Goal: Task Accomplishment & Management: Use online tool/utility

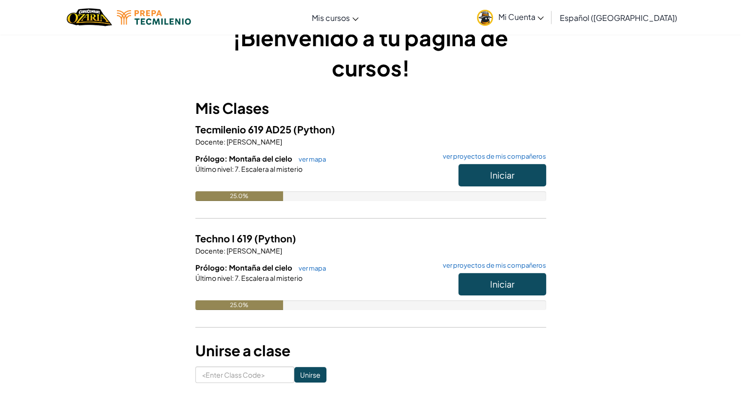
scroll to position [27, 0]
click at [496, 171] on span "Iniciar" at bounding box center [502, 174] width 24 height 11
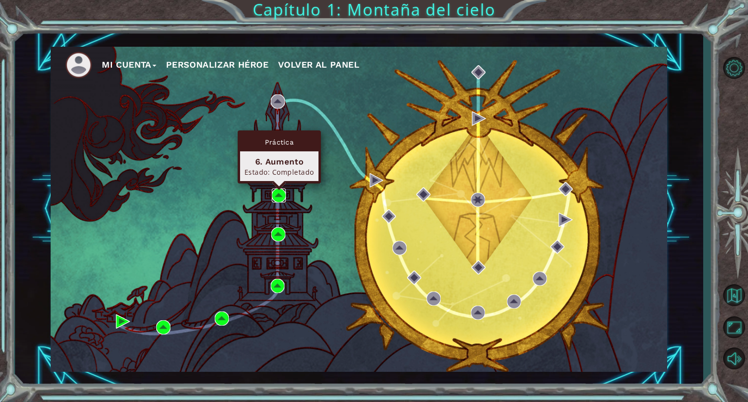
click at [281, 189] on img at bounding box center [279, 196] width 14 height 14
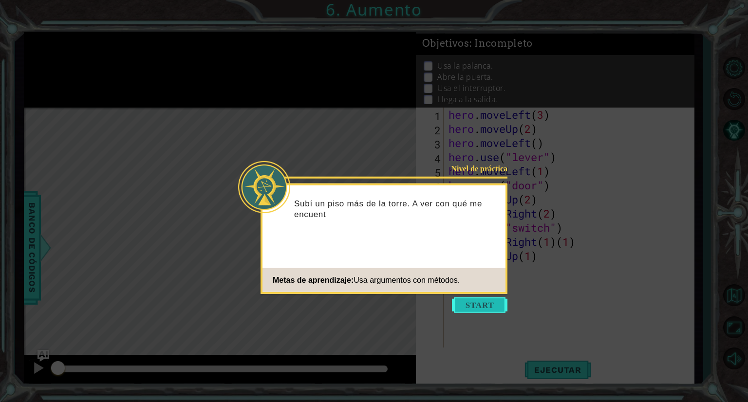
click at [485, 302] on button "Start" at bounding box center [480, 306] width 56 height 16
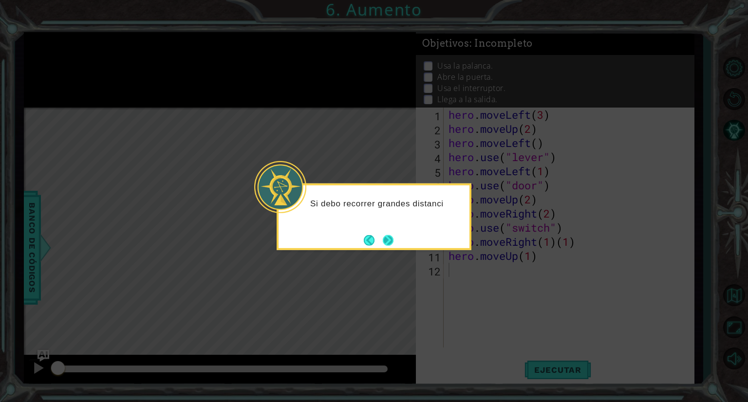
click at [390, 244] on button "Next" at bounding box center [388, 241] width 12 height 12
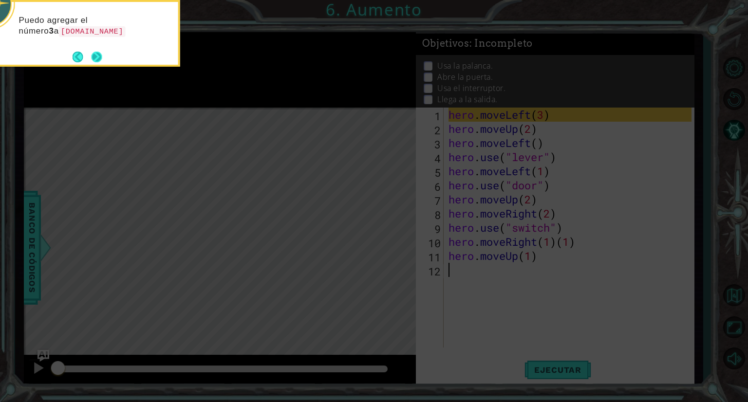
click at [93, 50] on button "Next" at bounding box center [96, 57] width 17 height 17
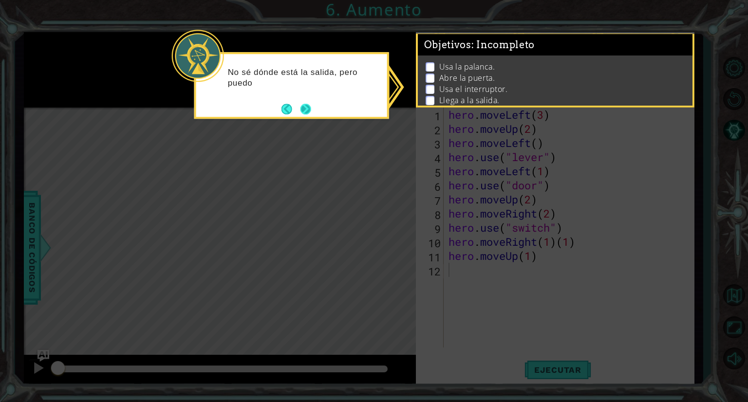
click at [305, 111] on button "Next" at bounding box center [305, 109] width 11 height 11
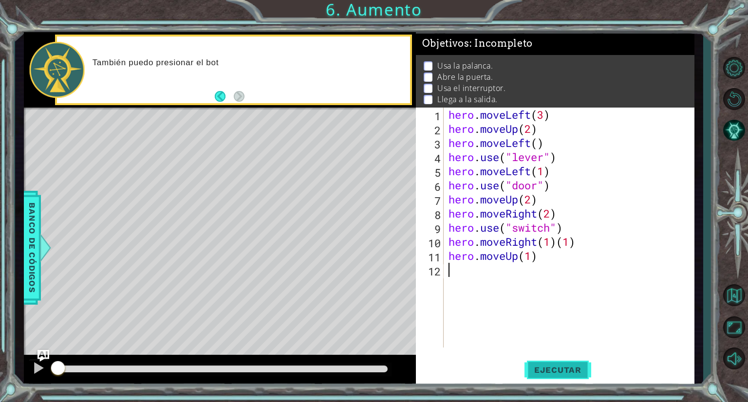
click at [567, 367] on span "Ejecutar" at bounding box center [558, 370] width 67 height 10
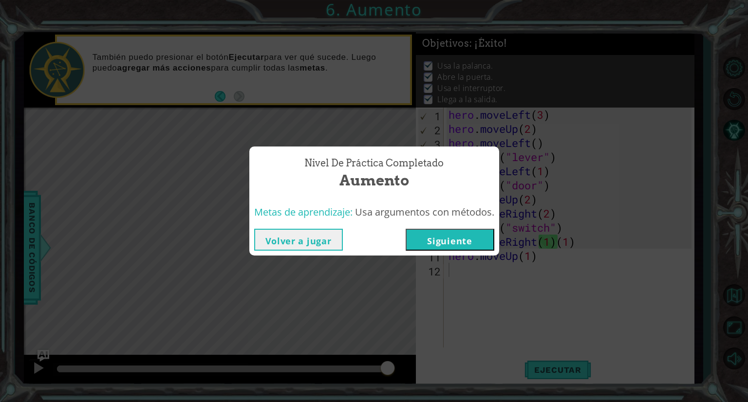
click at [468, 239] on button "Siguiente" at bounding box center [450, 240] width 89 height 22
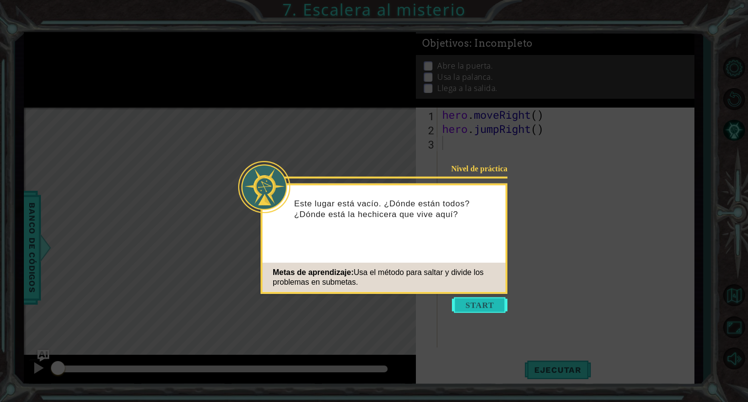
click at [495, 306] on button "Start" at bounding box center [480, 306] width 56 height 16
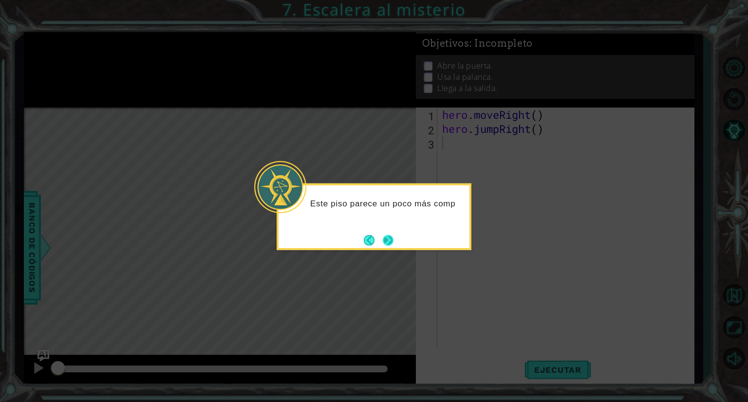
click at [394, 240] on button "Next" at bounding box center [388, 240] width 11 height 11
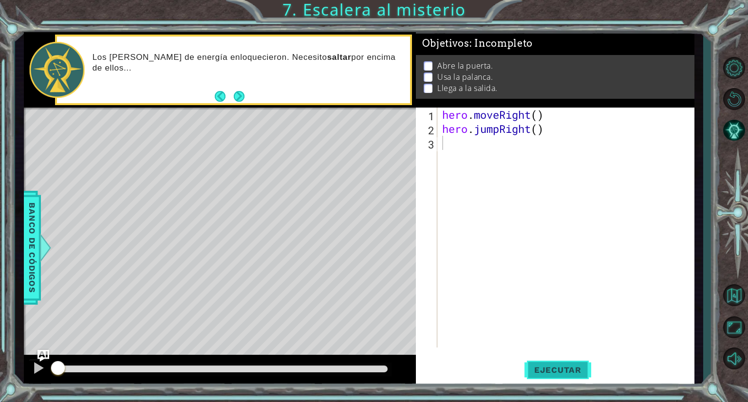
click at [535, 366] on span "Ejecutar" at bounding box center [558, 370] width 67 height 10
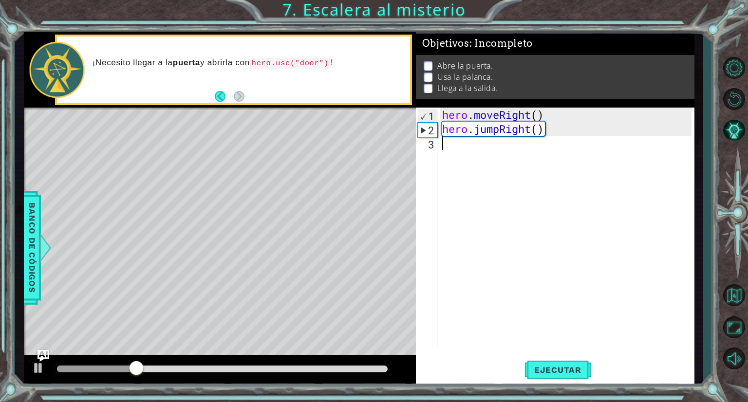
type textarea "h"
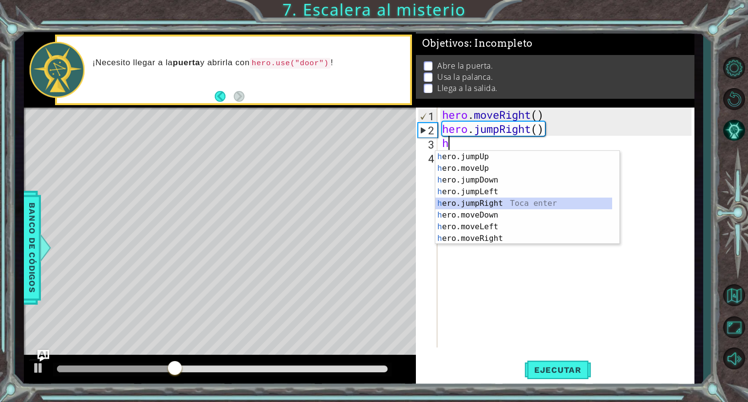
click at [487, 199] on div "h ero.jumpUp Toca enter h ero.moveUp Toca enter h ero.jumpDown Toca enter h ero…" at bounding box center [523, 209] width 177 height 117
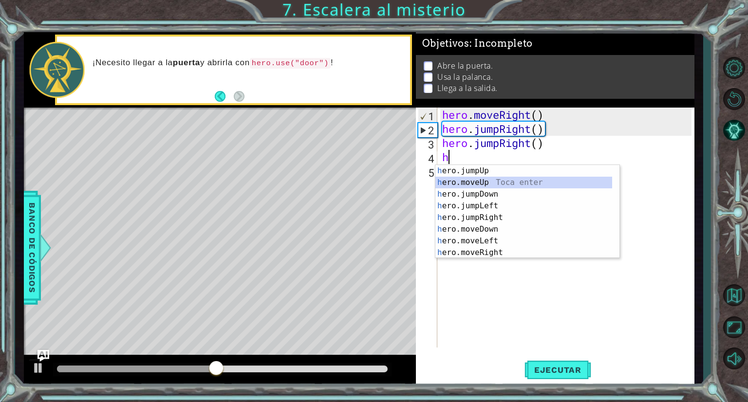
click at [477, 185] on div "h ero.jumpUp Toca enter h ero.moveUp Toca enter h ero.jumpDown Toca enter h ero…" at bounding box center [523, 223] width 177 height 117
type textarea "hero.moveUp(1)"
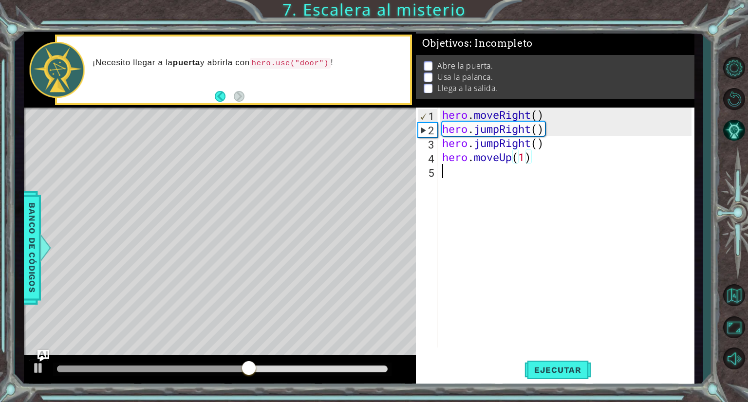
click at [477, 181] on div "hero . moveRight ( ) hero . jumpRight ( ) hero . jumpRight ( ) hero . moveUp ( …" at bounding box center [568, 242] width 256 height 268
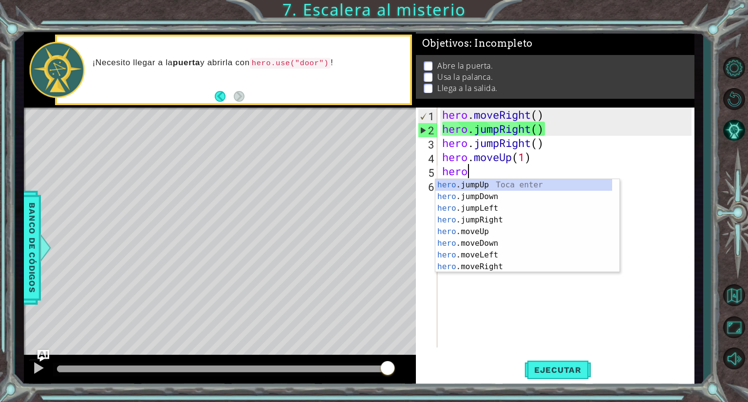
type textarea "herou"
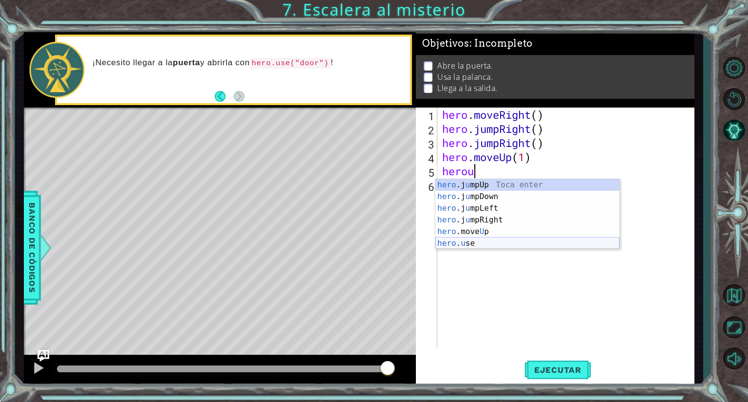
drag, startPoint x: 494, startPoint y: 189, endPoint x: 462, endPoint y: 244, distance: 63.3
click at [462, 244] on div "hero .j u mpUp Toca enter hero .j u [GEOGRAPHIC_DATA] Toca enter hero .j u mpLe…" at bounding box center [527, 226] width 184 height 94
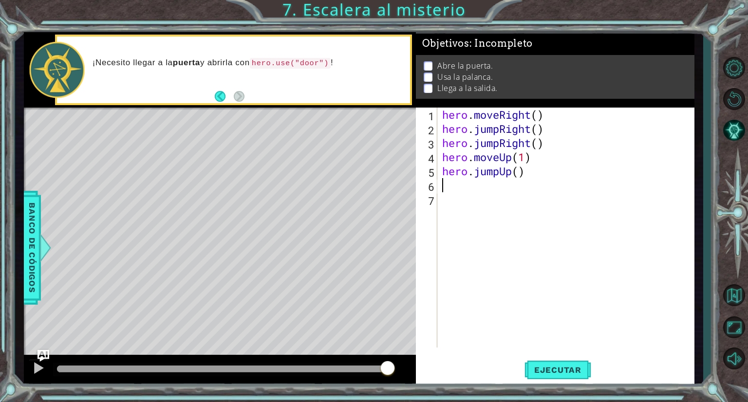
scroll to position [0, 0]
click at [462, 244] on div "hero . moveRight ( ) hero . jumpRight ( ) hero . jumpRight ( ) hero . moveUp ( …" at bounding box center [568, 242] width 256 height 268
click at [477, 186] on div "hero . moveRight ( ) hero . jumpRight ( ) hero . jumpRight ( ) hero . moveUp ( …" at bounding box center [568, 242] width 256 height 268
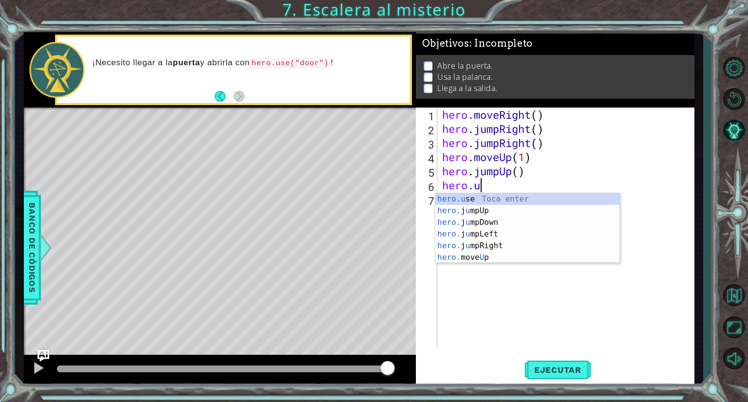
scroll to position [0, 1]
click at [480, 195] on div "hero.u se Toca enter hero. j u mpUp Toca enter hero. j u mpDown Toca enter hero…" at bounding box center [527, 240] width 184 height 94
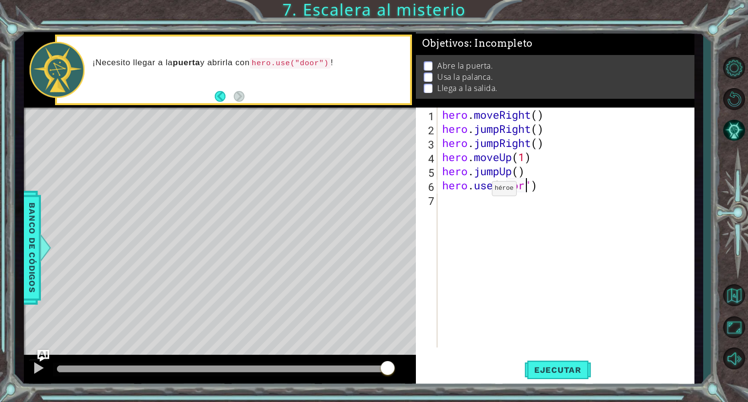
scroll to position [0, 4]
type textarea "hero.use("door")"
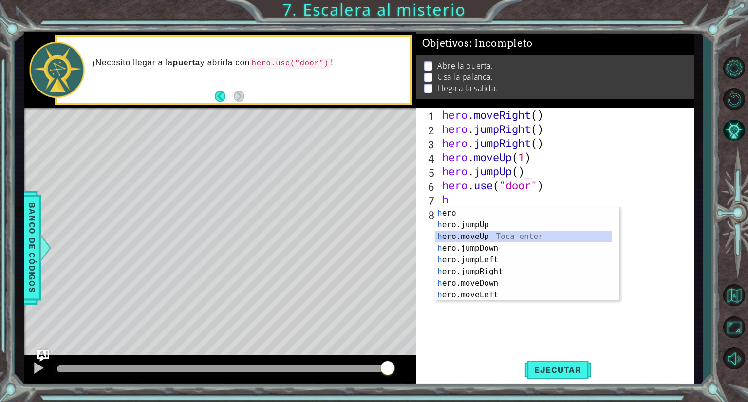
click at [485, 236] on div "h ero Toca enter h ero.jumpUp Toca enter h ero.moveUp Toca enter h ero.jumpDown…" at bounding box center [523, 266] width 177 height 117
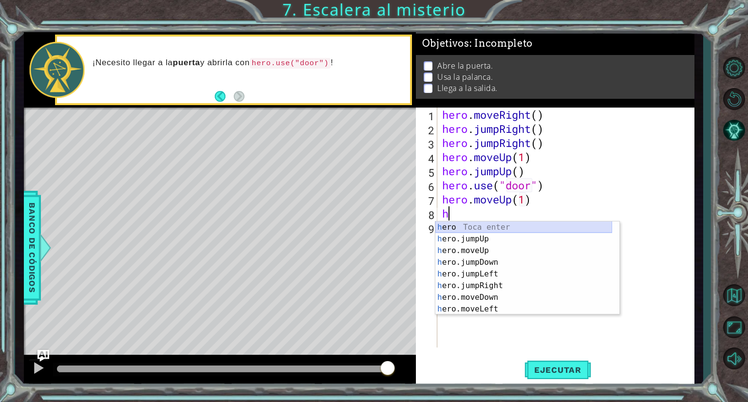
scroll to position [0, 4]
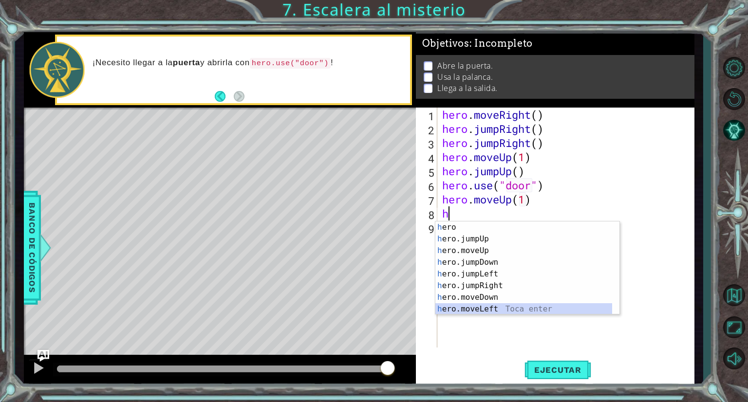
click at [470, 310] on div "h ero Toca enter h ero.jumpUp Toca enter h ero.moveUp Toca enter h ero.jumpDown…" at bounding box center [523, 280] width 177 height 117
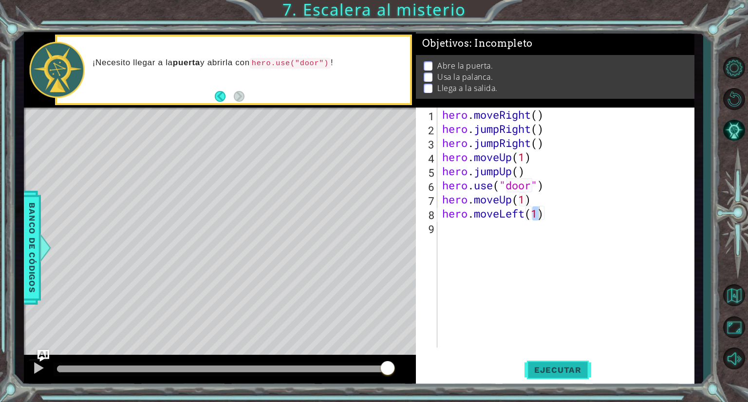
click at [541, 363] on button "Ejecutar" at bounding box center [558, 371] width 67 height 28
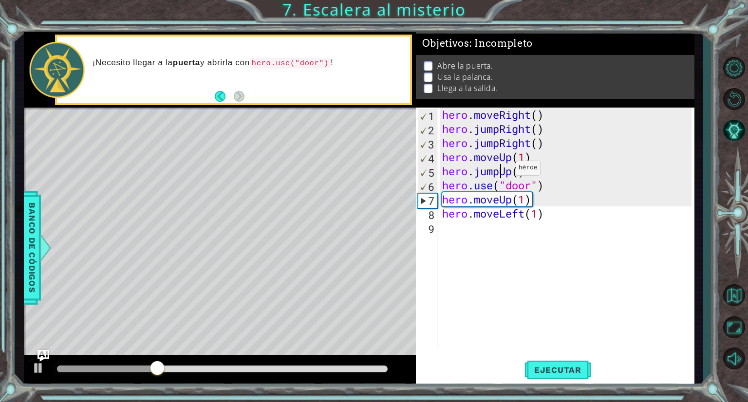
click at [501, 170] on div "hero . moveRight ( ) hero . jumpRight ( ) hero . jumpRight ( ) hero . moveUp ( …" at bounding box center [568, 242] width 256 height 268
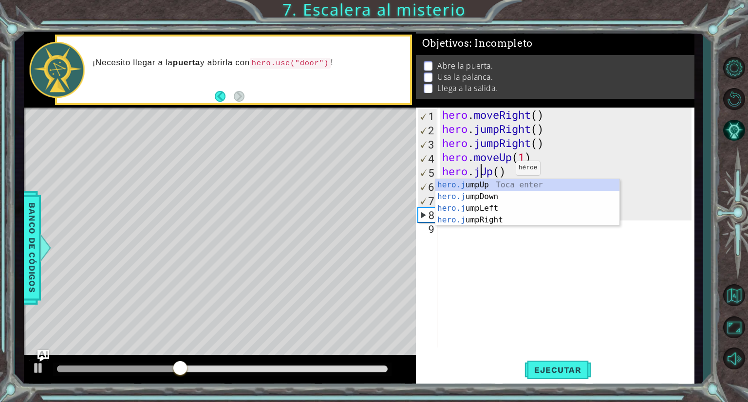
scroll to position [0, 2]
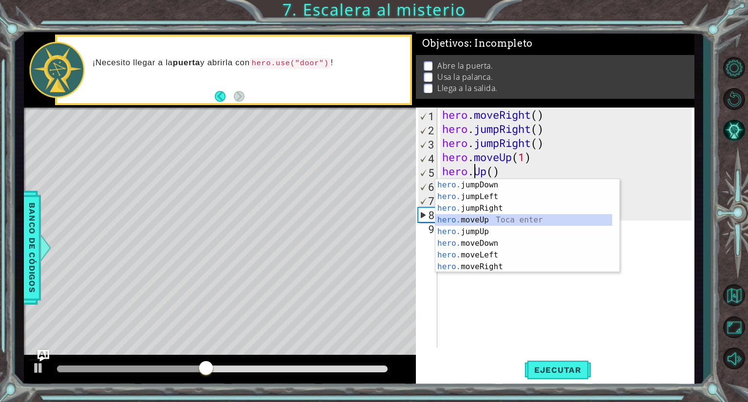
click at [495, 221] on div "hero. jumpDown Toca enter hero. jumpLeft Toca enter hero. jumpRight Toca enter …" at bounding box center [523, 237] width 177 height 117
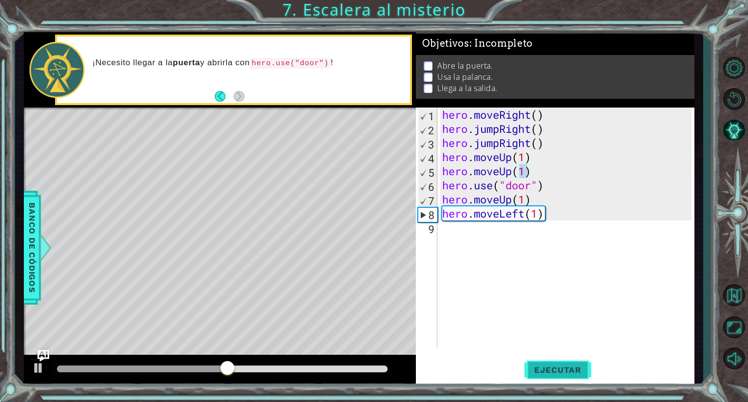
click at [554, 382] on button "Ejecutar" at bounding box center [558, 371] width 67 height 28
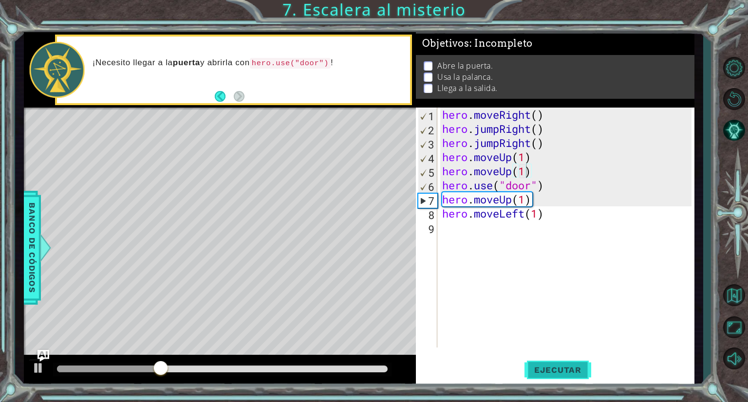
click at [544, 363] on button "Ejecutar" at bounding box center [558, 371] width 67 height 28
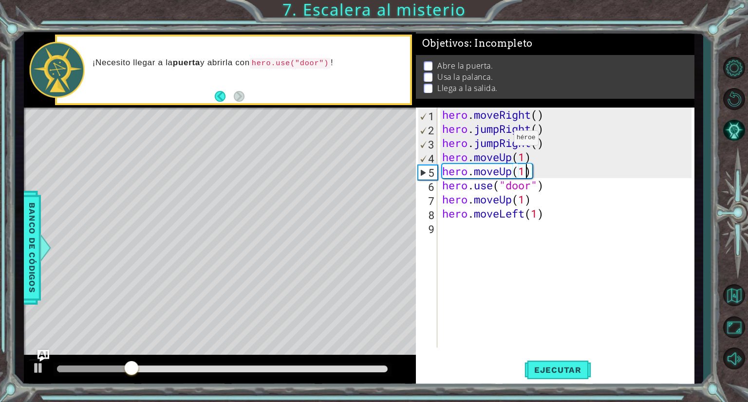
click at [501, 142] on div "hero . moveRight ( ) hero . jumpRight ( ) hero . jumpRight ( ) hero . moveUp ( …" at bounding box center [568, 242] width 256 height 268
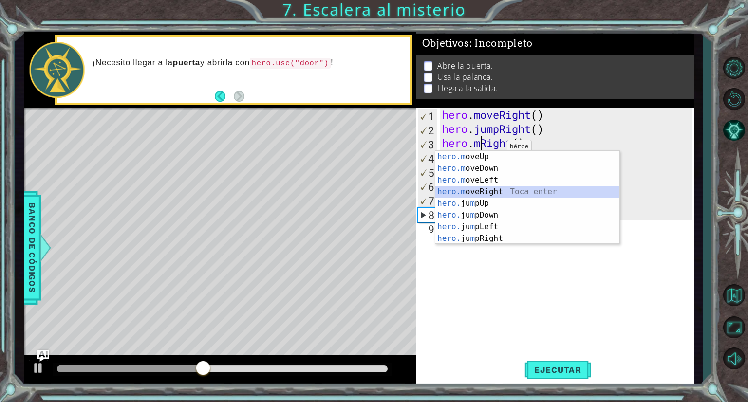
click at [487, 193] on div "hero.m oveUp Toca enter hero.m oveDown Toca enter hero.m oveLeft Toca enter her…" at bounding box center [527, 209] width 184 height 117
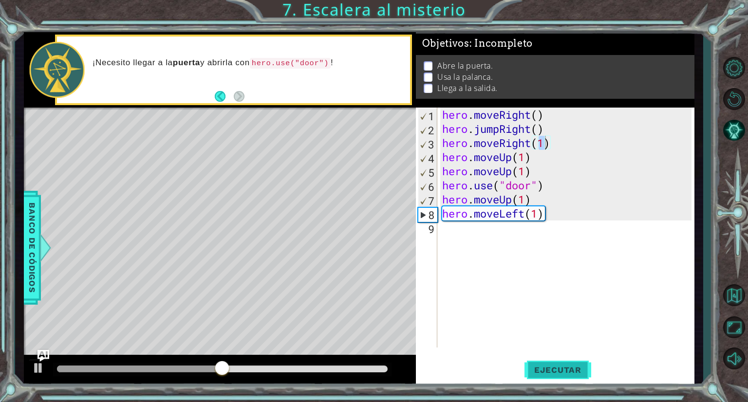
click at [551, 367] on span "Ejecutar" at bounding box center [558, 370] width 67 height 10
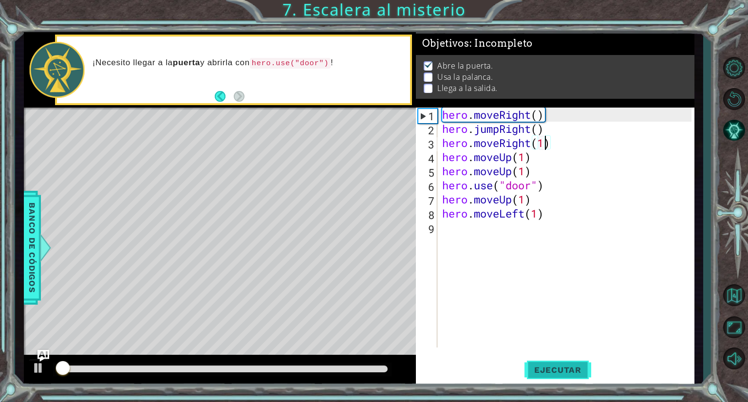
scroll to position [1, 0]
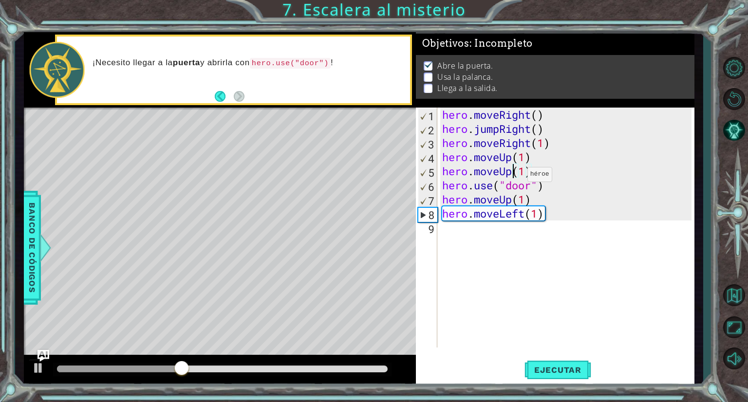
click at [512, 176] on div "hero . moveRight ( ) hero . jumpRight ( ) hero . moveRight ( 1 ) hero . moveUp …" at bounding box center [568, 242] width 256 height 268
type textarea "("
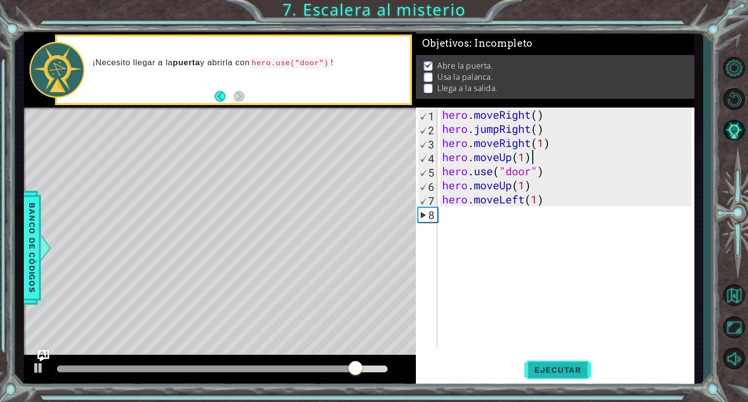
type textarea "hero.moveUp(1)"
click at [557, 359] on button "Ejecutar" at bounding box center [558, 371] width 67 height 28
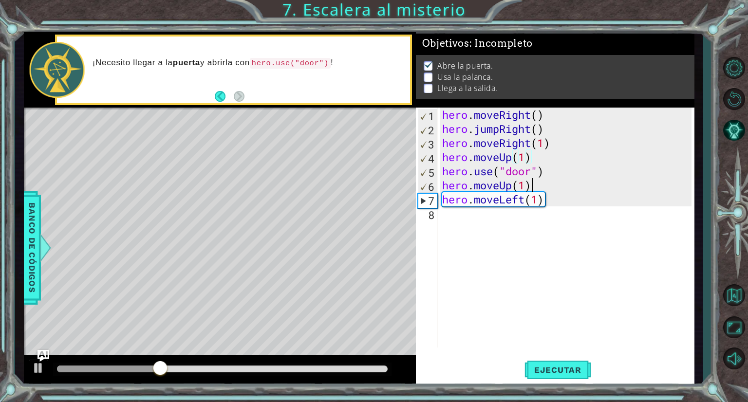
click at [540, 190] on div "hero . moveRight ( ) hero . jumpRight ( ) hero . moveRight ( 1 ) hero . moveUp …" at bounding box center [568, 242] width 256 height 268
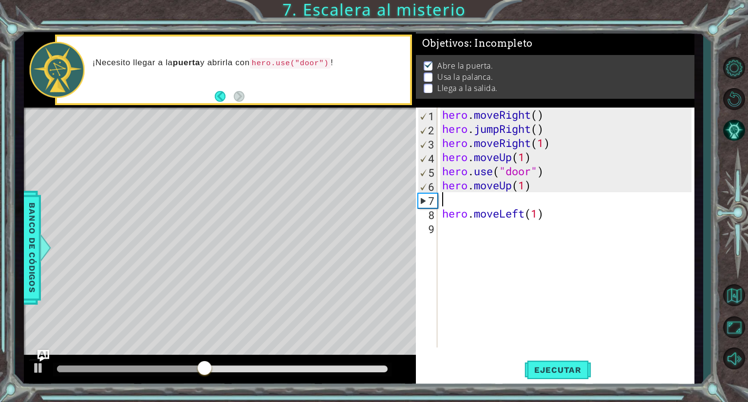
type textarea "h"
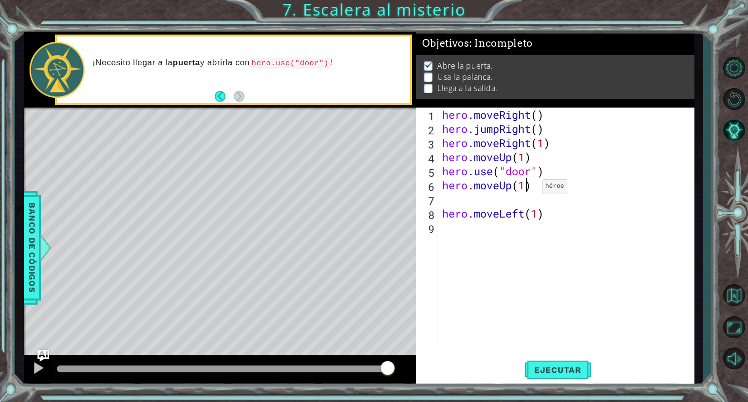
click at [528, 189] on div "hero . moveRight ( ) hero . jumpRight ( ) hero . moveRight ( 1 ) hero . moveUp …" at bounding box center [568, 242] width 256 height 268
type textarea "hero.moveUp(2)"
drag, startPoint x: 526, startPoint y: 201, endPoint x: 548, endPoint y: 366, distance: 166.5
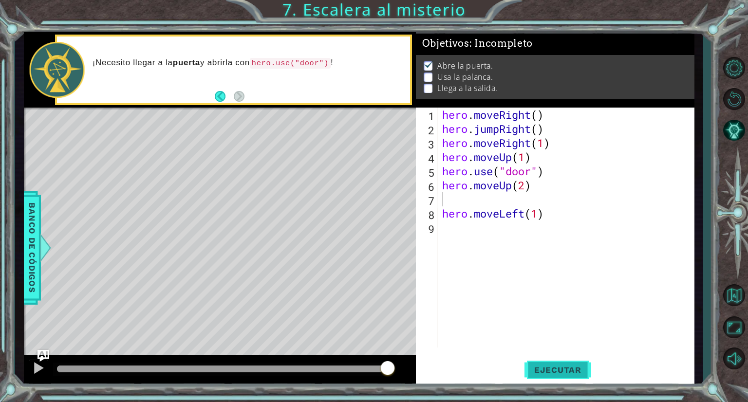
click at [548, 366] on span "Ejecutar" at bounding box center [558, 370] width 67 height 10
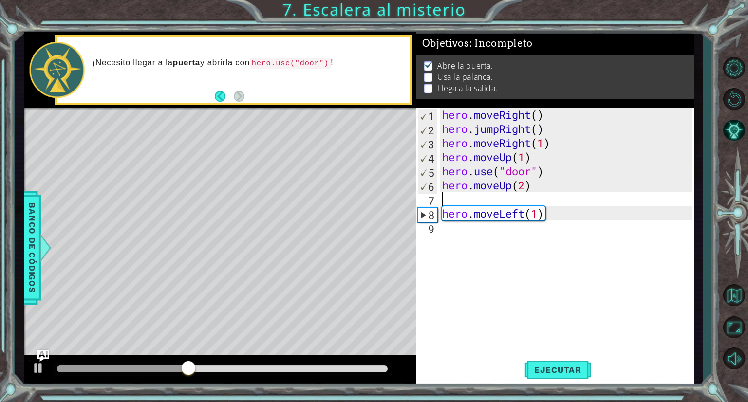
click at [538, 207] on div "hero . moveRight ( ) hero . jumpRight ( ) hero . moveRight ( 1 ) hero . moveUp …" at bounding box center [568, 242] width 256 height 268
type textarea "hero.moveLeft(1)"
click at [542, 195] on div "hero . moveRight ( ) hero . jumpRight ( ) hero . moveRight ( 1 ) hero . moveUp …" at bounding box center [568, 242] width 256 height 268
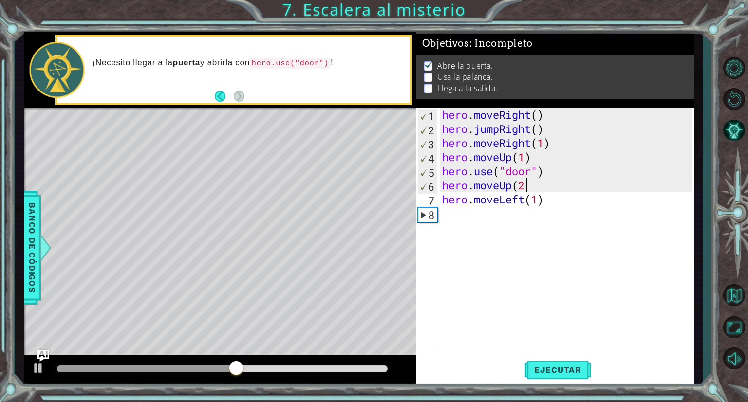
type textarea "hero.moveUp(2)"
click at [472, 215] on div "hero . moveRight ( ) hero . jumpRight ( ) hero . moveRight ( 1 ) hero . moveUp …" at bounding box center [568, 242] width 256 height 268
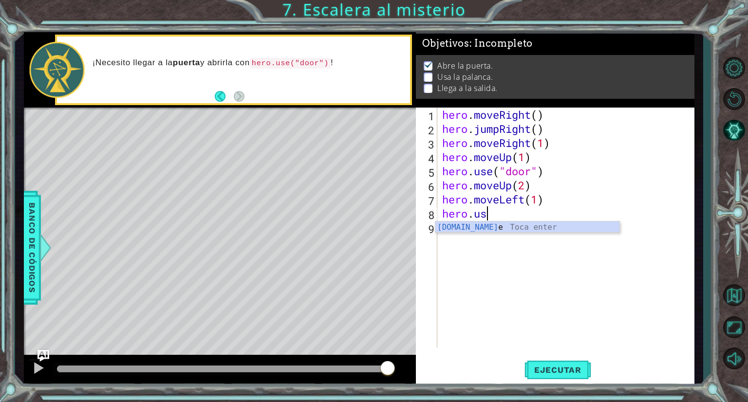
scroll to position [0, 1]
click at [531, 227] on div "[DOMAIN_NAME] e Toca enter" at bounding box center [527, 239] width 184 height 35
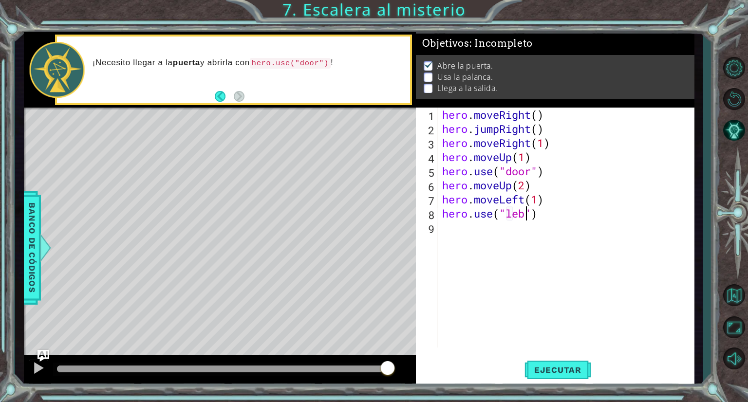
scroll to position [0, 3]
type textarea "hero.use("lever")"
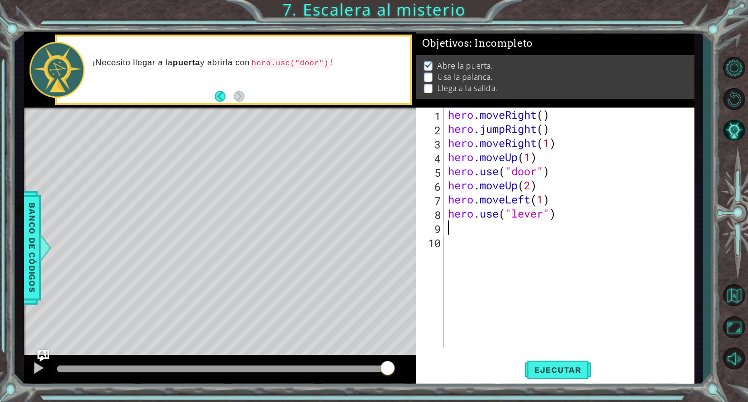
scroll to position [0, 0]
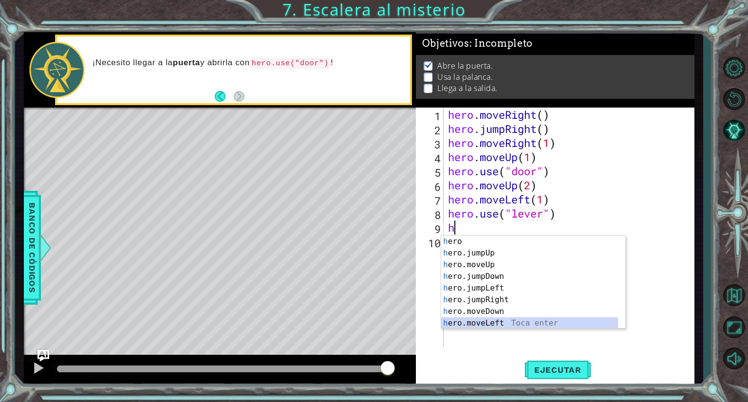
click at [514, 324] on div "h ero Toca enter h ero.jumpUp Toca enter h ero.moveUp Toca enter h ero.jumpDown…" at bounding box center [533, 294] width 184 height 117
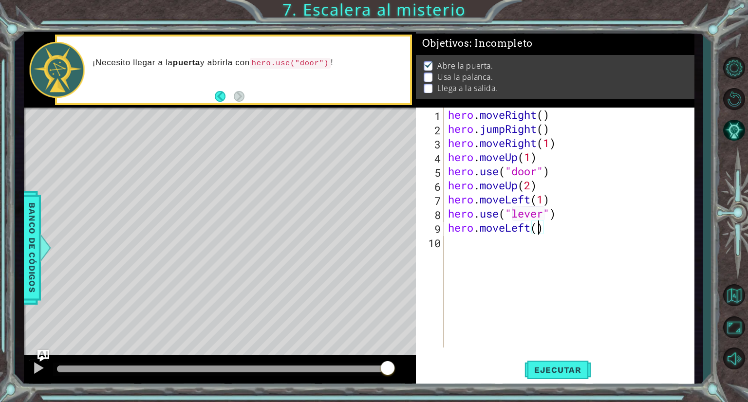
type textarea "hero.moveLeft(2)"
type textarea "h"
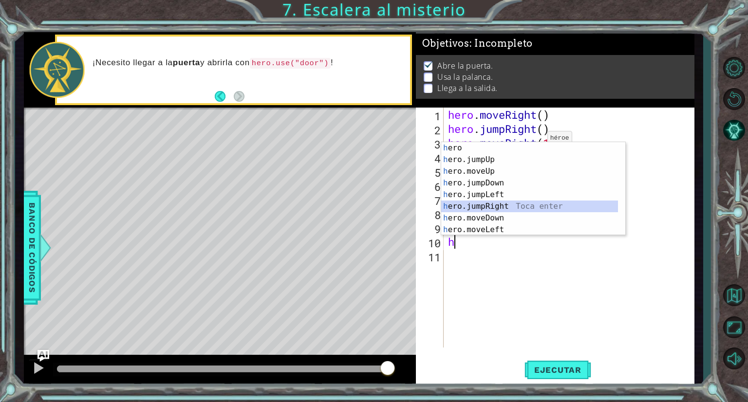
click at [501, 204] on div "h ero Toca enter h ero.jumpUp Toca enter h ero.moveUp Toca enter h ero.jumpDown…" at bounding box center [529, 200] width 177 height 117
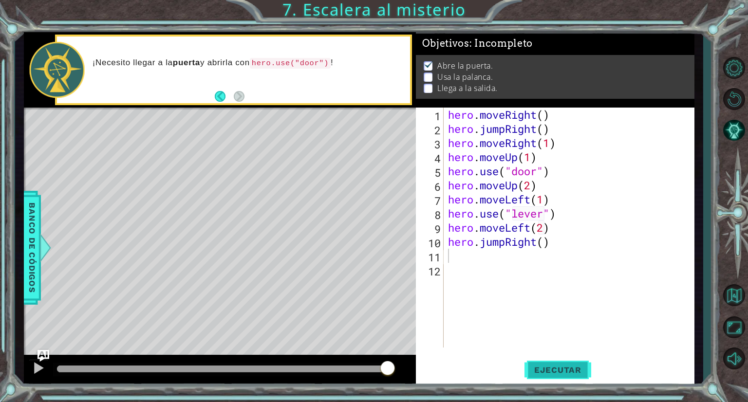
click at [534, 360] on button "Ejecutar" at bounding box center [558, 371] width 67 height 28
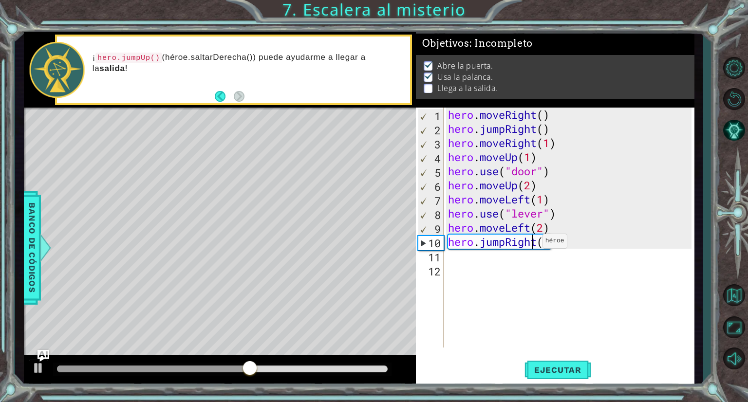
click at [534, 244] on div "hero . moveRight ( ) hero . jumpRight ( ) hero . moveRight ( 1 ) hero . moveUp …" at bounding box center [571, 242] width 250 height 268
click at [537, 245] on div "hero . moveRight ( ) hero . jumpRight ( ) hero . moveRight ( 1 ) hero . moveUp …" at bounding box center [571, 242] width 250 height 268
click at [530, 245] on div "hero . moveRight ( ) hero . jumpRight ( ) hero . moveRight ( 1 ) hero . moveUp …" at bounding box center [571, 242] width 250 height 268
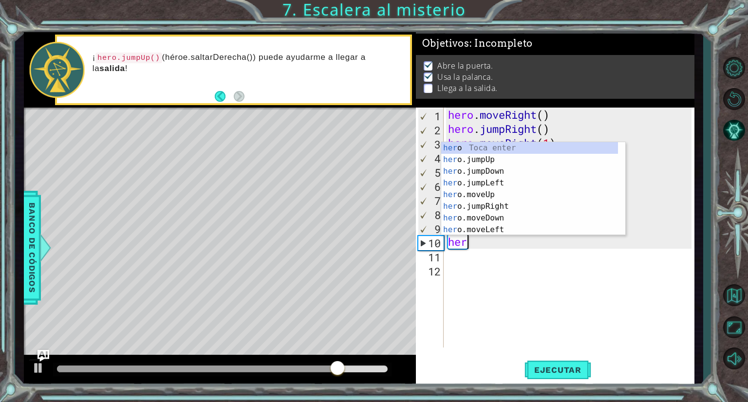
type textarea "h"
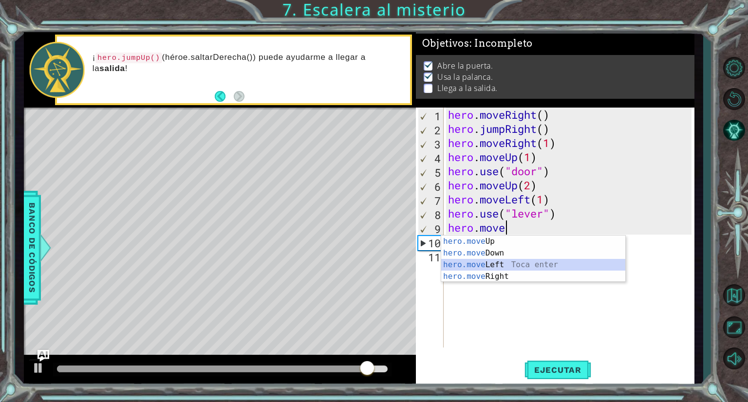
click at [522, 262] on div "hero.move Up Toca enter hero.move Down Toca enter hero.move Left Toca enter her…" at bounding box center [533, 271] width 184 height 70
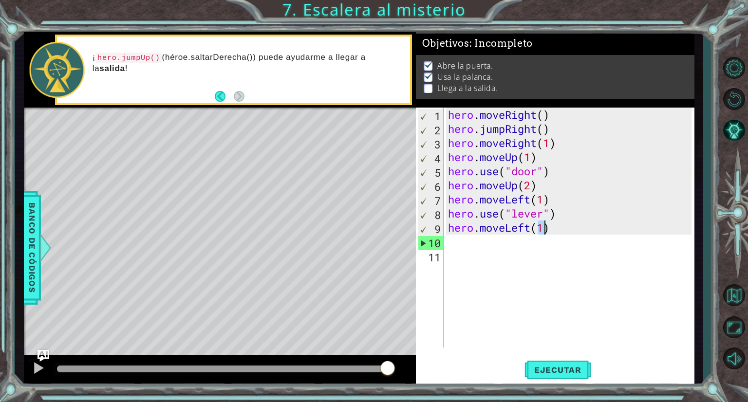
type textarea "hero.moveLeft(2)"
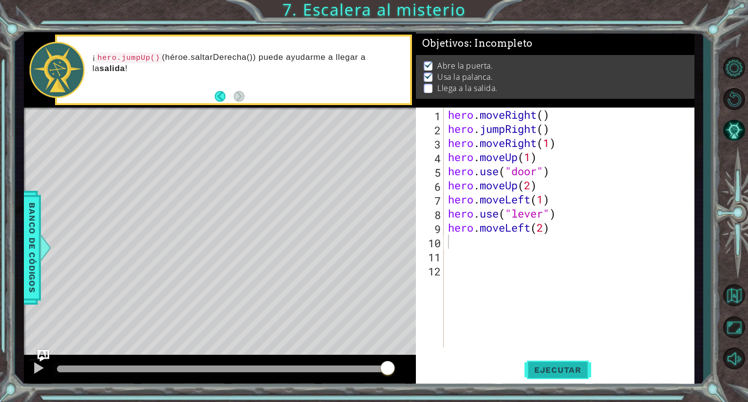
click at [546, 376] on button "Ejecutar" at bounding box center [558, 371] width 67 height 28
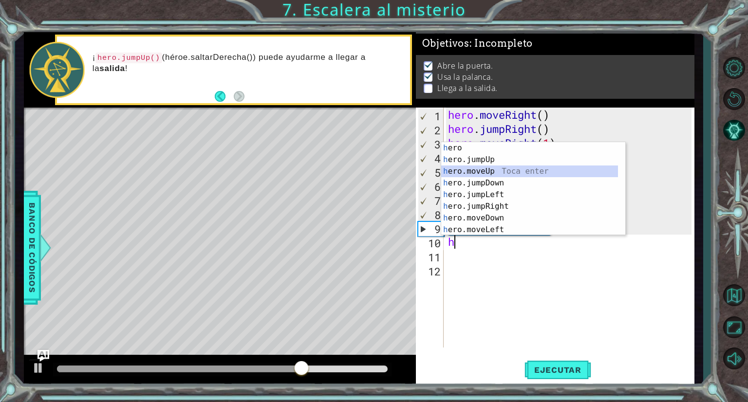
click at [487, 171] on div "h ero Toca enter h ero.jumpUp Toca enter h ero.moveUp Toca enter h ero.jumpDown…" at bounding box center [529, 200] width 177 height 117
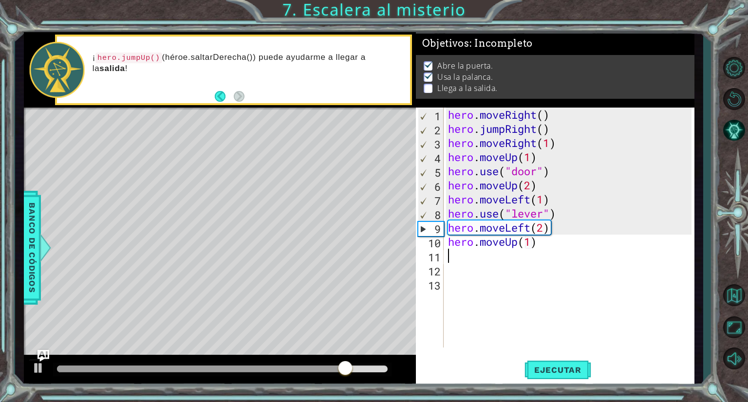
type textarea "hero.moveUp(1)h"
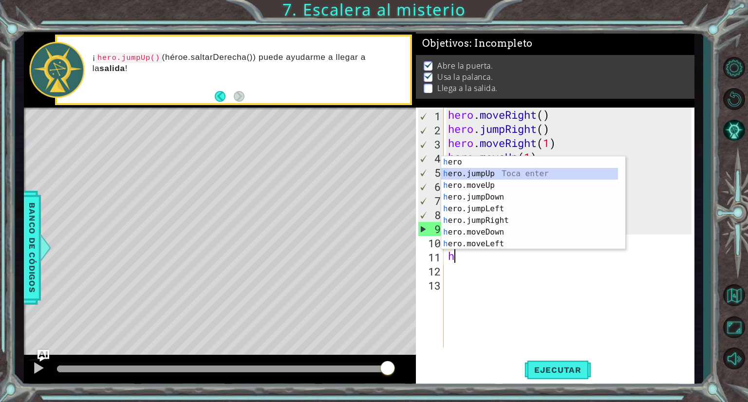
click at [492, 170] on div "h ero Toca enter h ero.jumpUp Toca enter h ero.moveUp Toca enter h ero.jumpDown…" at bounding box center [529, 214] width 177 height 117
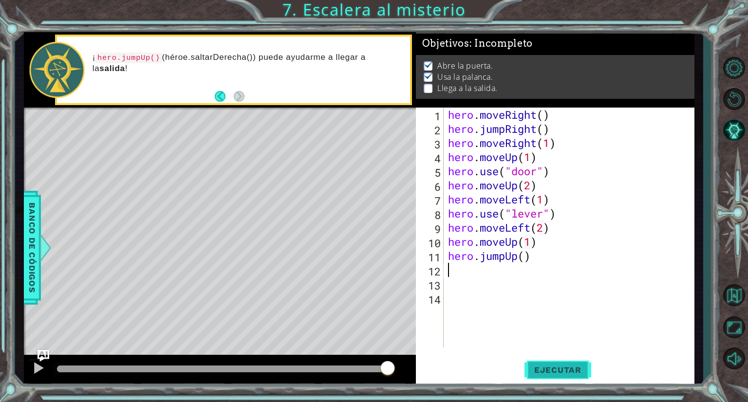
click at [549, 374] on span "Ejecutar" at bounding box center [558, 370] width 67 height 10
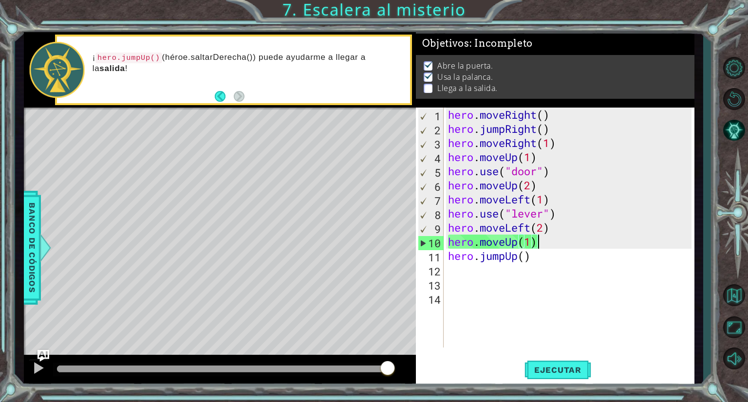
click at [578, 242] on div "hero . moveRight ( ) hero . jumpRight ( ) hero . moveRight ( 1 ) hero . moveUp …" at bounding box center [571, 242] width 250 height 268
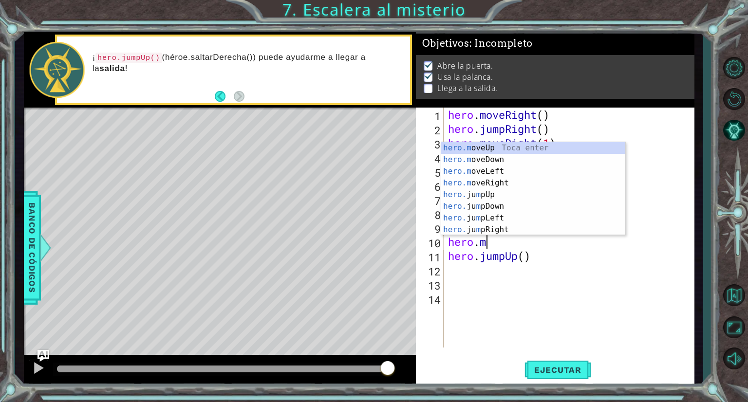
type textarea "h"
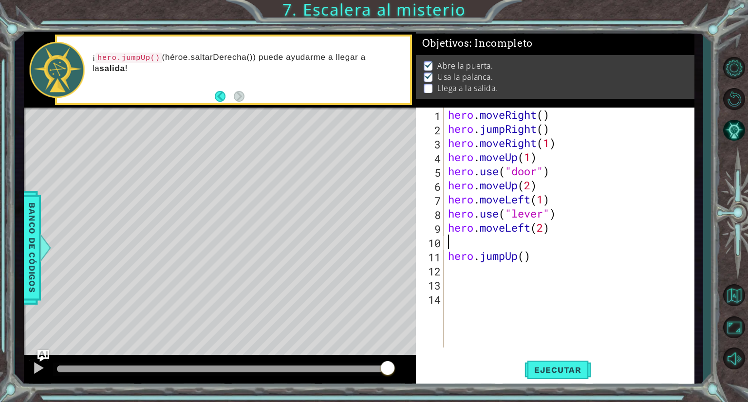
type textarea "hero.moveLeft(2)"
click at [566, 253] on div "hero . moveRight ( ) hero . jumpRight ( ) hero . moveRight ( 1 ) hero . moveUp …" at bounding box center [571, 242] width 250 height 268
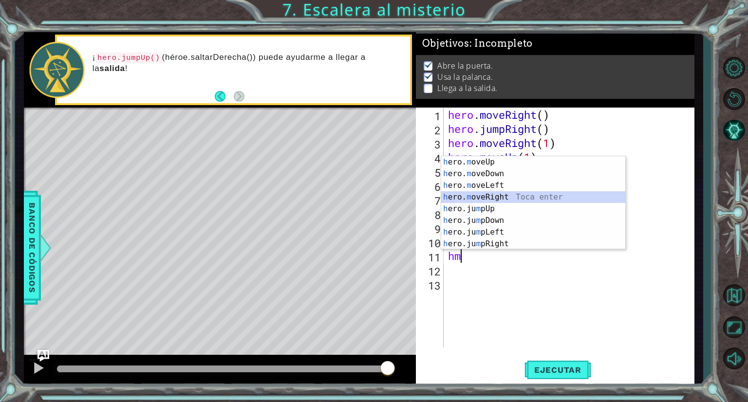
click at [512, 198] on div "h ero. m oveUp Toca enter h ero. m oveDown Toca enter h ero. m oveLeft Toca ent…" at bounding box center [533, 214] width 184 height 117
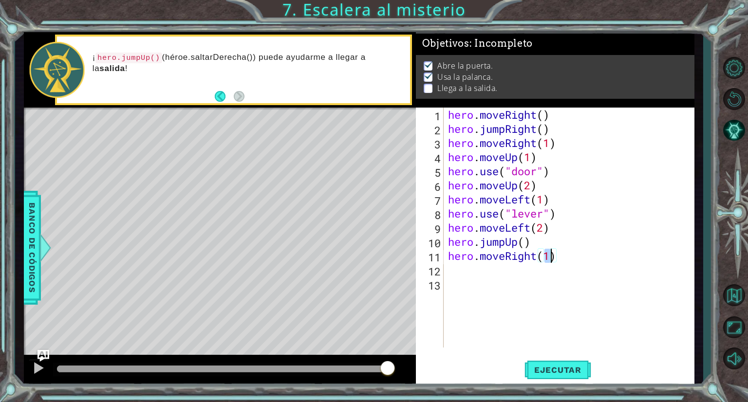
scroll to position [0, 4]
type textarea "hero.moveRight(2)"
click at [575, 371] on span "Ejecutar" at bounding box center [558, 370] width 67 height 10
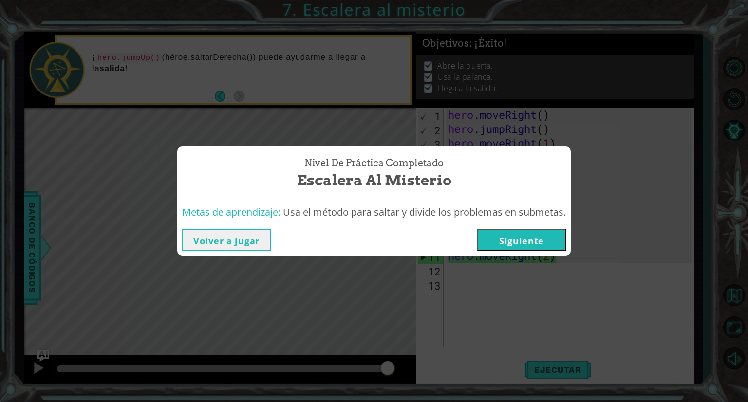
click at [557, 244] on button "Siguiente" at bounding box center [521, 240] width 89 height 22
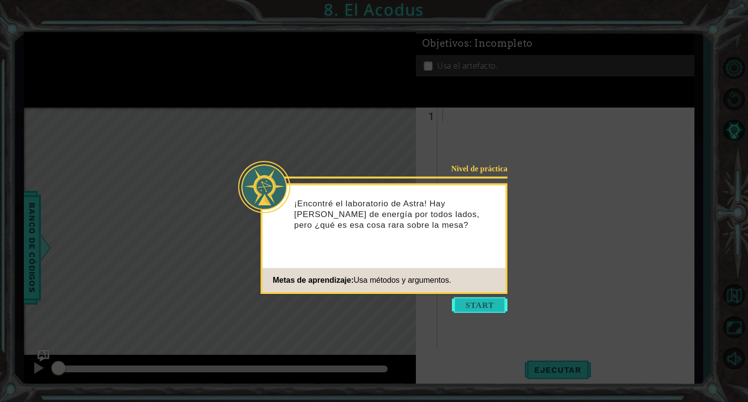
click at [467, 304] on button "Start" at bounding box center [480, 306] width 56 height 16
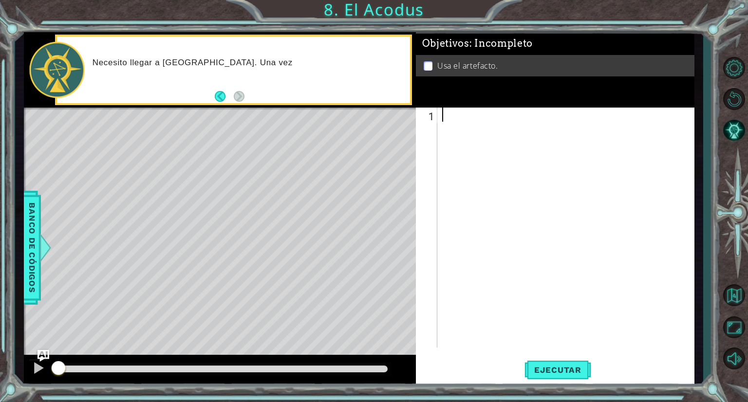
click at [467, 304] on div at bounding box center [568, 242] width 256 height 268
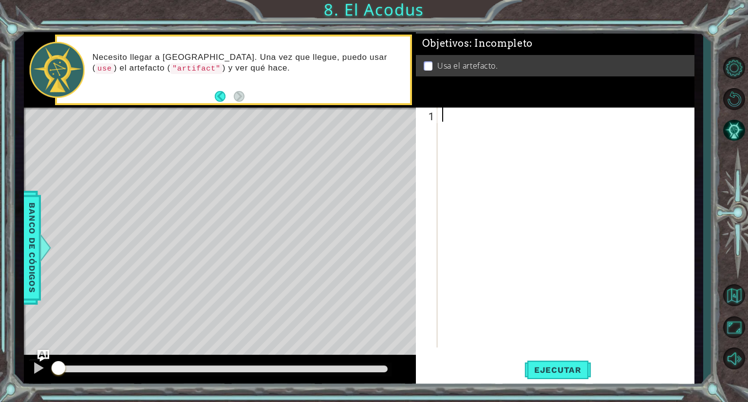
type textarea "h"
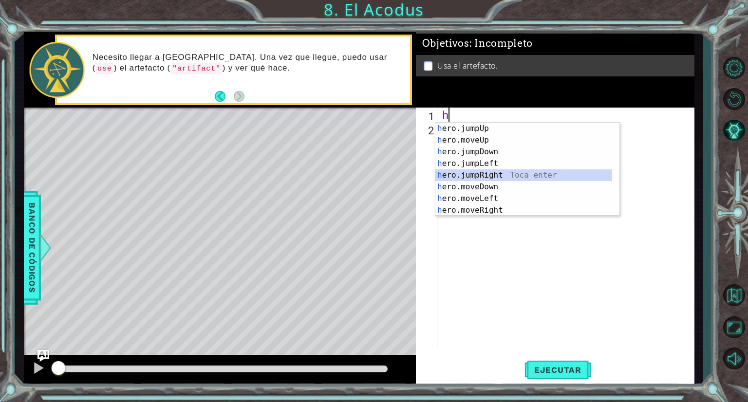
click at [479, 170] on div "h ero.jumpUp Toca enter h ero.moveUp Toca enter h ero.jumpDown Toca enter h ero…" at bounding box center [523, 181] width 177 height 117
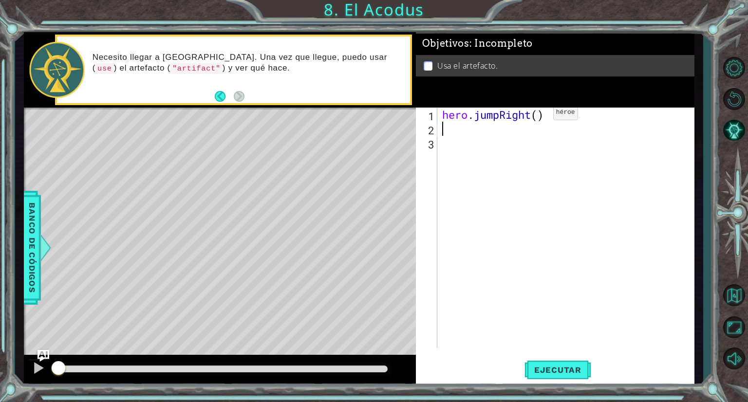
click at [538, 114] on div "hero . jumpRight ( )" at bounding box center [568, 242] width 256 height 268
type textarea "hero.jumpRight(2)"
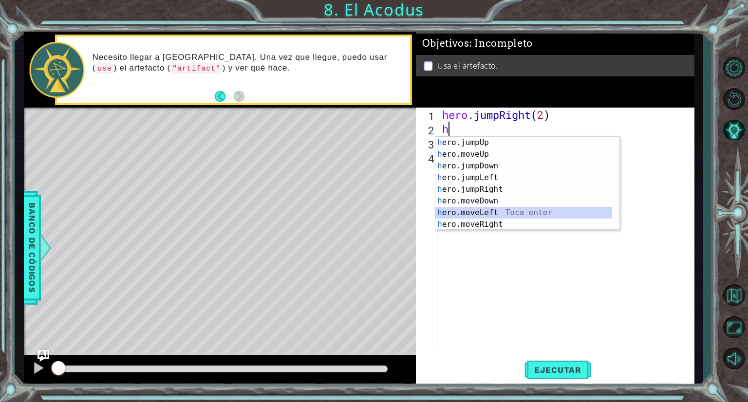
click at [497, 212] on div "h ero.jumpUp Toca enter h ero.moveUp Toca enter h ero.jumpDown Toca enter h ero…" at bounding box center [523, 195] width 177 height 117
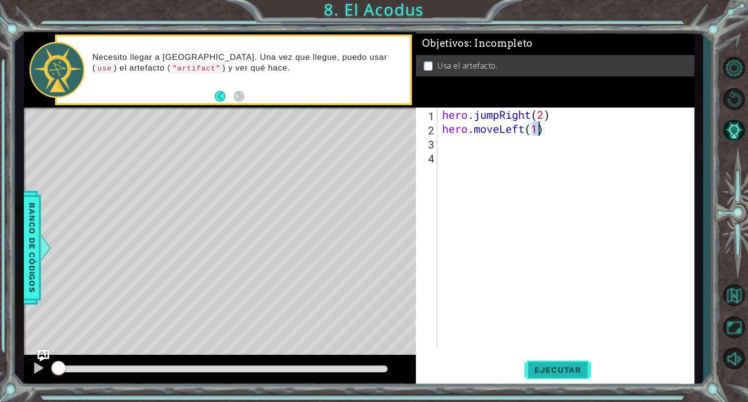
click at [561, 367] on span "Ejecutar" at bounding box center [558, 370] width 67 height 10
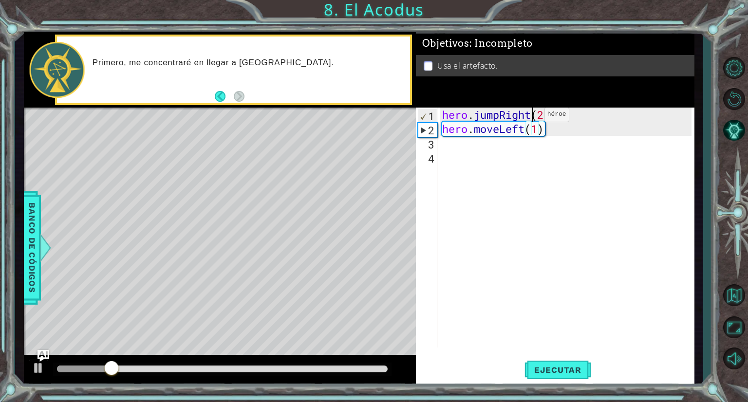
click at [530, 117] on div "hero . jumpRight ( 2 ) hero . moveLeft ( 1 )" at bounding box center [568, 242] width 256 height 268
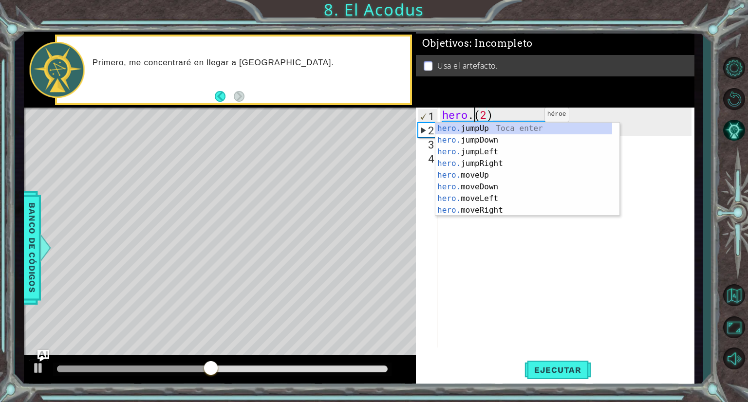
scroll to position [0, 1]
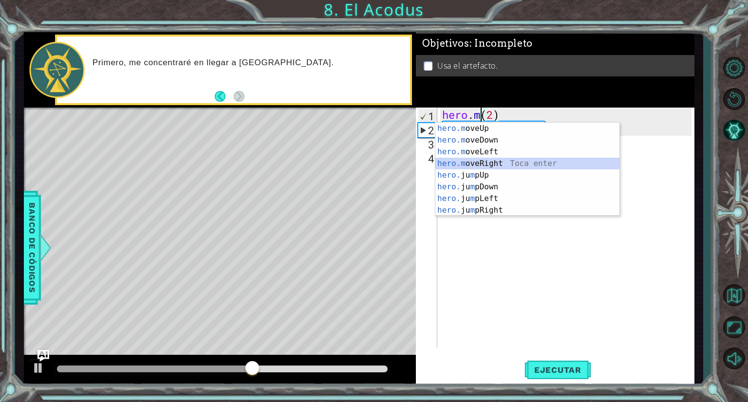
click at [511, 159] on div "hero.m oveUp Toca enter hero.m oveDown Toca enter hero.m oveLeft Toca enter her…" at bounding box center [527, 181] width 184 height 117
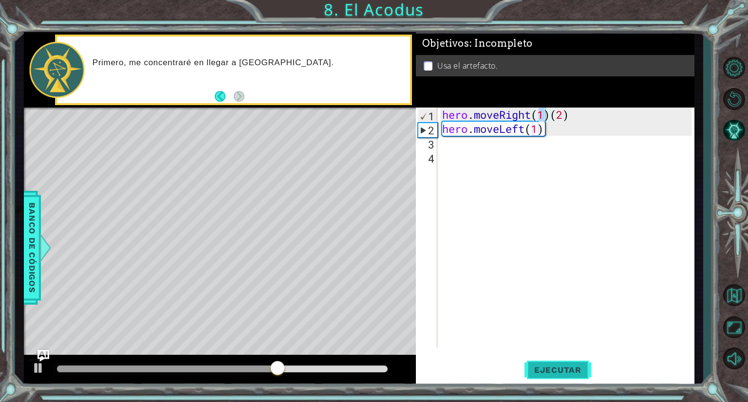
click at [552, 375] on span "Ejecutar" at bounding box center [558, 370] width 67 height 10
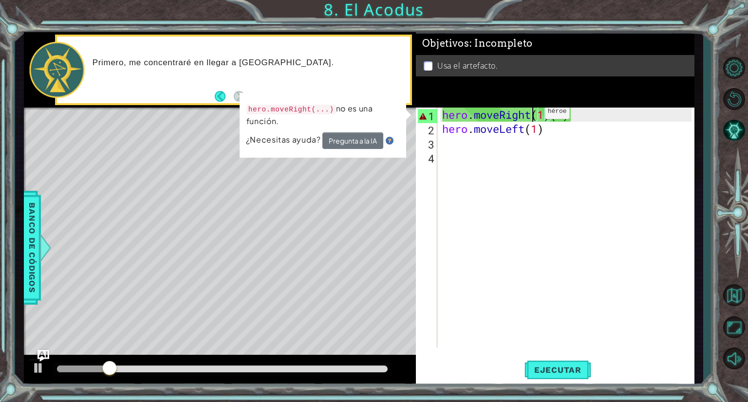
click at [530, 114] on div "hero . moveRight ( 1 ) ( 2 ) hero . moveLeft ( 1 )" at bounding box center [568, 242] width 256 height 268
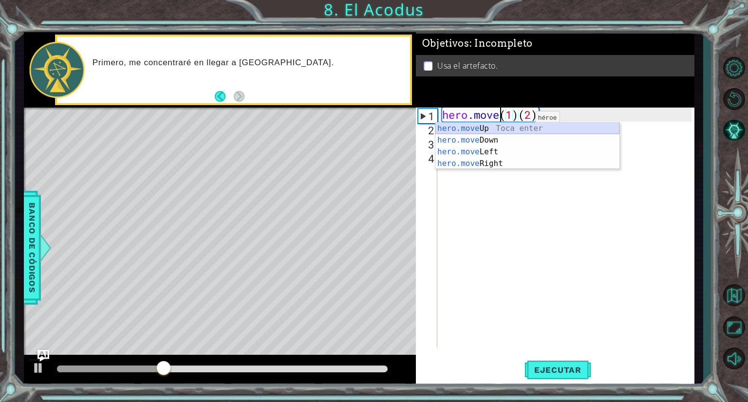
click at [512, 125] on div "hero.move Up Toca enter hero.move Down Toca enter hero.move Left Toca enter her…" at bounding box center [527, 158] width 184 height 70
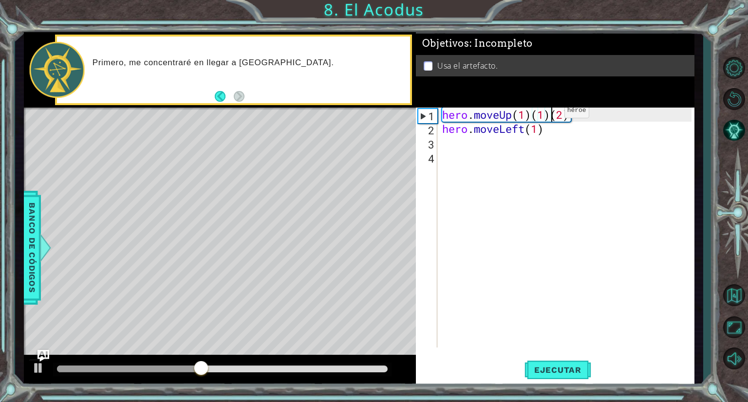
click at [549, 113] on div "hero . moveUp ( 1 ) ( 1 ) ( 2 ) hero . moveLeft ( 1 )" at bounding box center [568, 242] width 256 height 268
click at [536, 121] on div "hero . moveUp ( 1 ) ( 2 ) hero . moveLeft ( 1 )" at bounding box center [568, 242] width 256 height 268
click at [530, 119] on div "hero . moveUp ( 1 ) ( 2 ) hero . moveLeft ( 1 )" at bounding box center [568, 242] width 256 height 268
type textarea "hero.moveUp(2)"
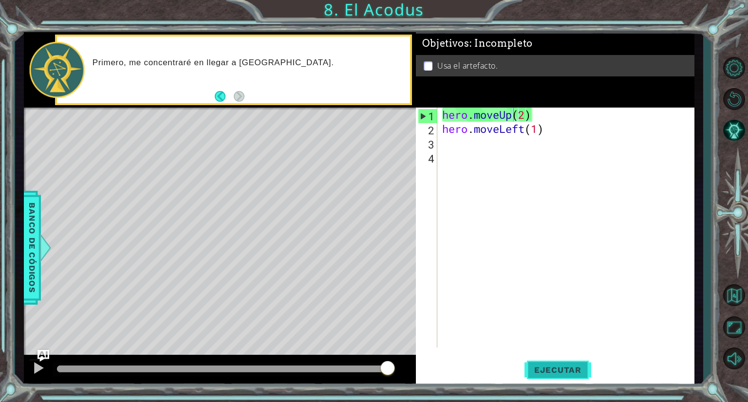
click at [555, 371] on span "Ejecutar" at bounding box center [558, 370] width 67 height 10
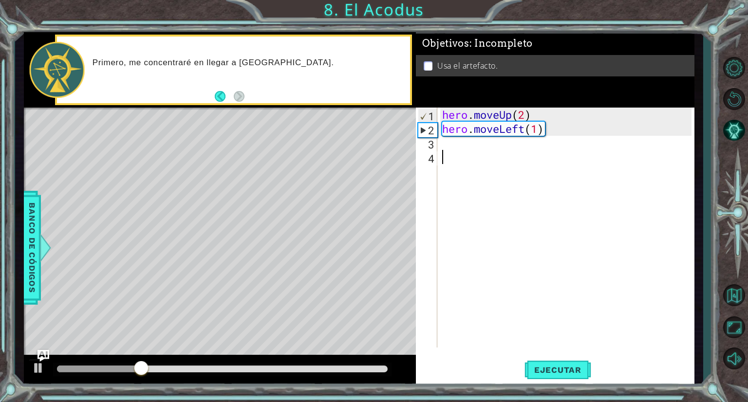
click at [554, 160] on div "hero . moveUp ( 2 ) hero . moveLeft ( 1 )" at bounding box center [568, 242] width 256 height 268
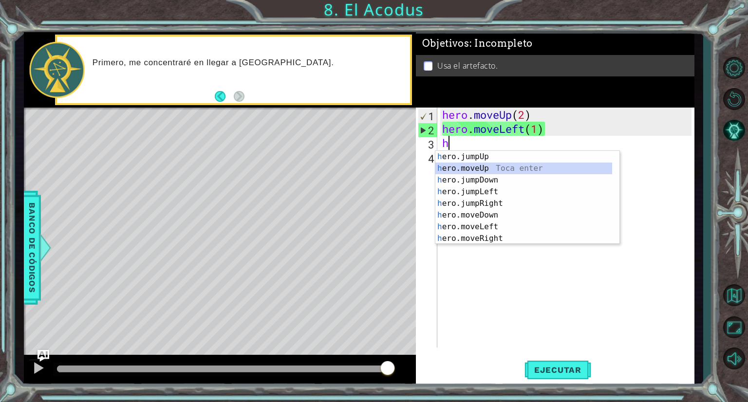
click at [479, 169] on div "h ero.jumpUp Toca enter h ero.moveUp Toca enter h ero.jumpDown Toca enter h ero…" at bounding box center [523, 209] width 177 height 117
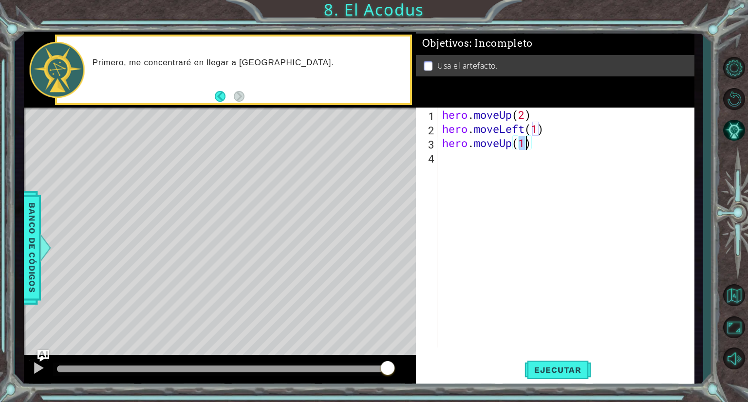
type textarea "hero.moveUp(2)"
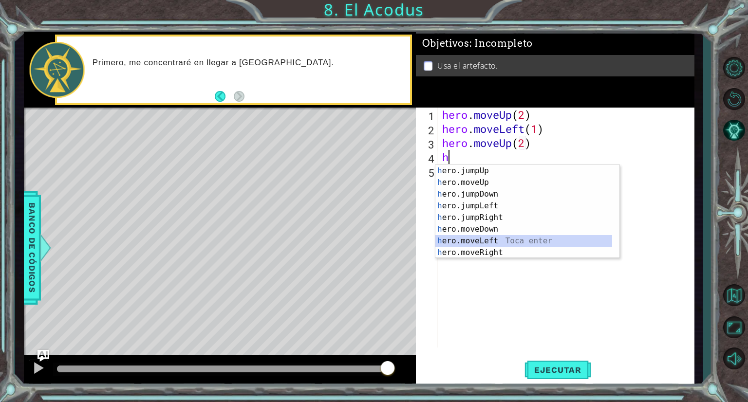
click at [483, 240] on div "h ero.jumpUp Toca enter h ero.moveUp Toca enter h ero.jumpDown Toca enter h ero…" at bounding box center [523, 223] width 177 height 117
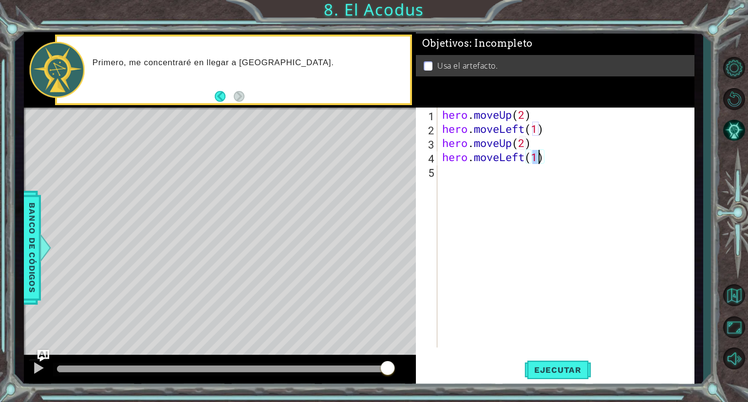
type textarea "hero.moveLeft(2)"
click at [483, 240] on div "hero . moveUp ( 2 ) hero . moveLeft ( 1 ) hero . moveUp ( 2 ) hero . moveLeft (…" at bounding box center [568, 242] width 256 height 268
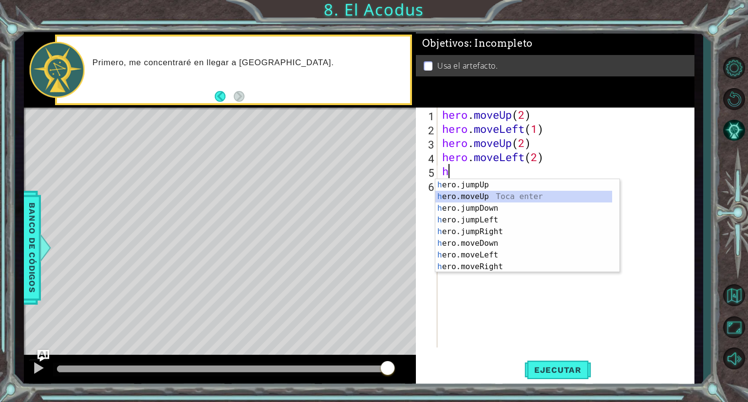
click at [485, 195] on div "h ero.jumpUp Toca enter h ero.moveUp Toca enter h ero.jumpDown Toca enter h ero…" at bounding box center [523, 237] width 177 height 117
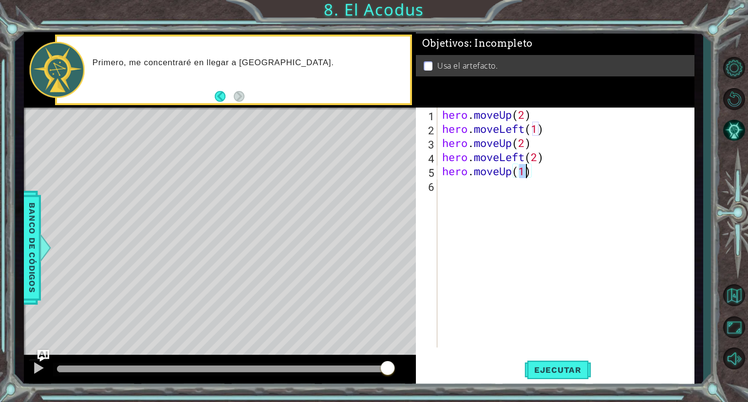
type textarea "hero.moveUp(2)"
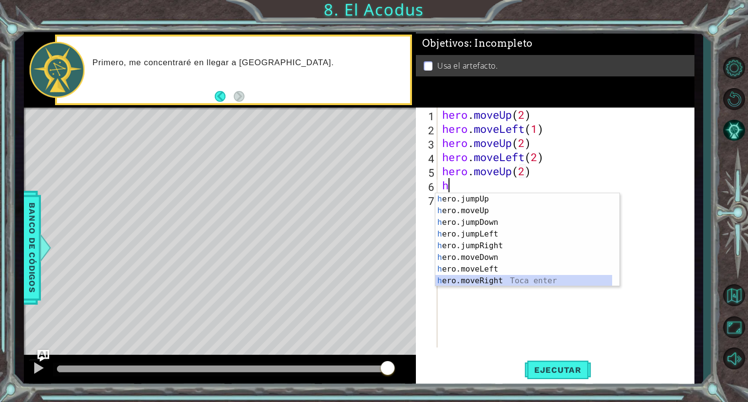
click at [494, 278] on div "h ero.jumpUp Toca enter h ero.moveUp Toca enter h ero.jumpDown Toca enter h ero…" at bounding box center [523, 251] width 177 height 117
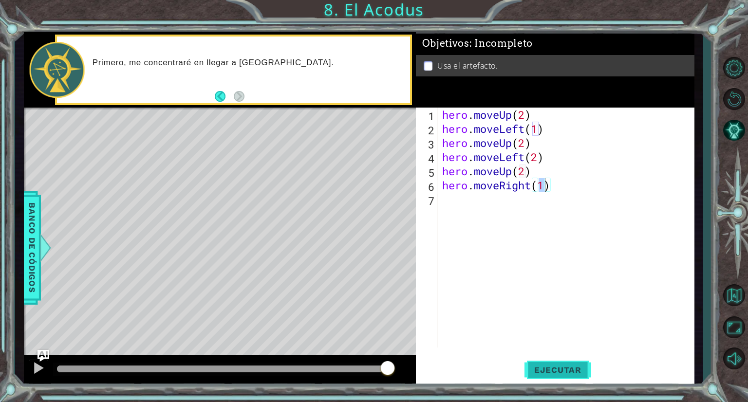
click at [559, 368] on span "Ejecutar" at bounding box center [558, 370] width 67 height 10
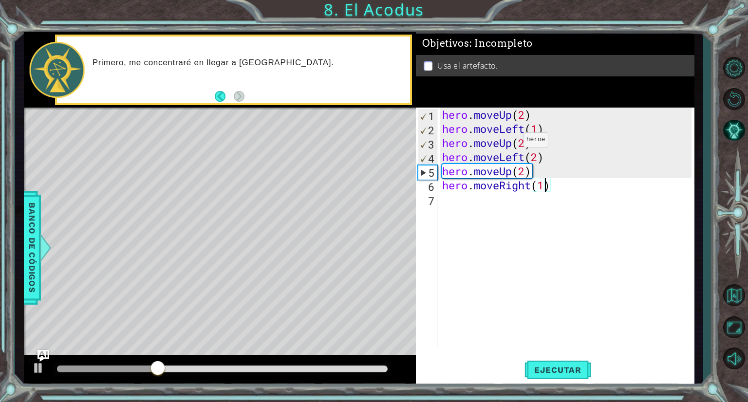
click at [509, 142] on div "hero . moveUp ( 2 ) hero . moveLeft ( 1 ) hero . moveUp ( 2 ) hero . moveLeft (…" at bounding box center [568, 242] width 256 height 268
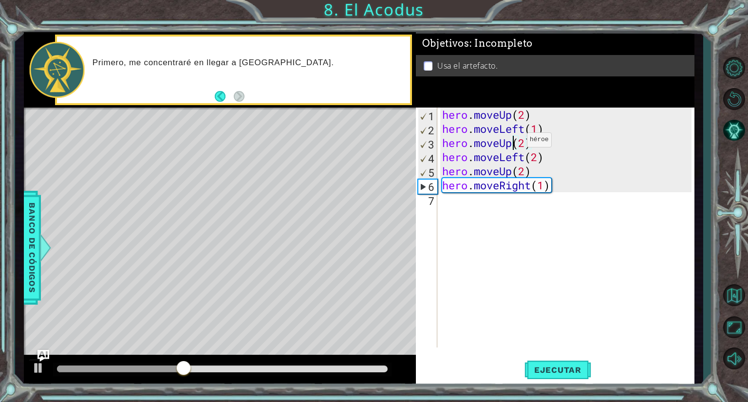
click at [512, 142] on div "hero . moveUp ( 2 ) hero . moveLeft ( 1 ) hero . moveUp ( 2 ) hero . moveLeft (…" at bounding box center [568, 242] width 256 height 268
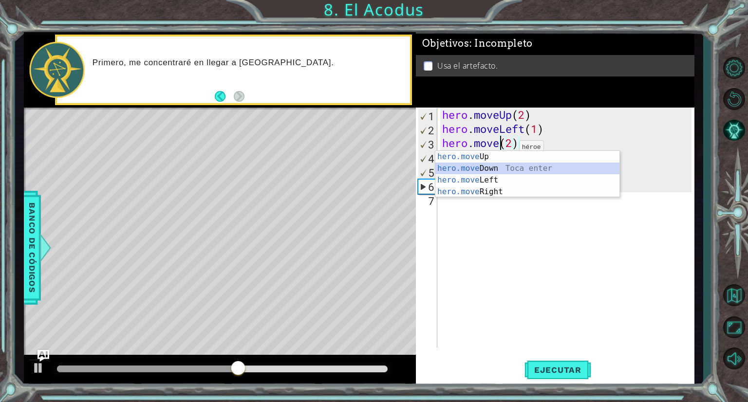
click at [492, 168] on div "hero.move Up Toca enter hero.move Down Toca enter hero.move Left Toca enter her…" at bounding box center [527, 186] width 184 height 70
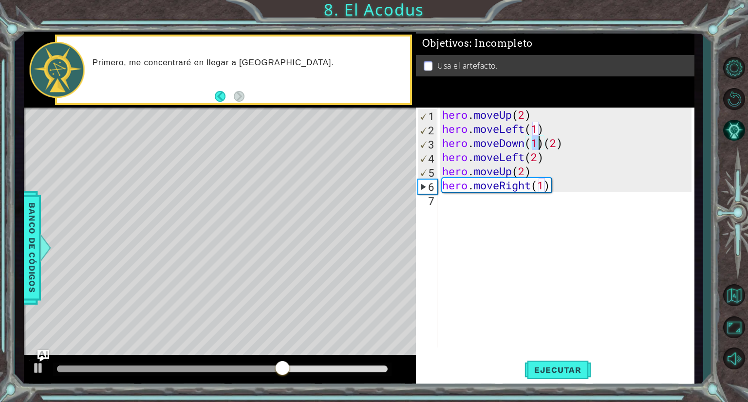
click at [547, 153] on div "hero . moveUp ( 2 ) hero . moveLeft ( 1 ) hero . moveDown ( 1 ) ( 2 ) hero . mo…" at bounding box center [568, 242] width 256 height 268
click at [544, 144] on div "hero . moveUp ( 2 ) hero . moveLeft ( 1 ) hero . moveDown ( 1 ) ( 2 ) hero . mo…" at bounding box center [568, 242] width 256 height 268
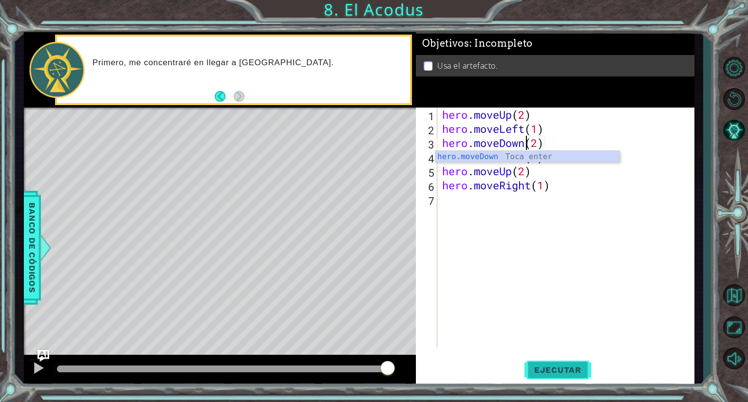
click at [543, 362] on button "Ejecutar" at bounding box center [558, 371] width 67 height 28
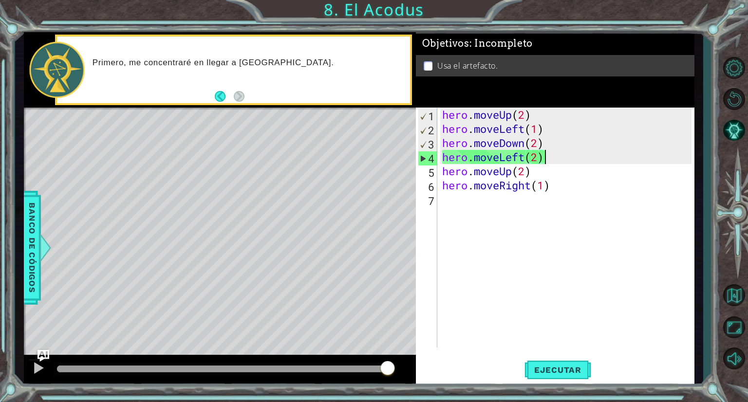
click at [550, 160] on div "hero . moveUp ( 2 ) hero . moveLeft ( 1 ) hero . moveDown ( 2 ) hero . moveLeft…" at bounding box center [568, 242] width 256 height 268
click at [540, 159] on div "hero . moveUp ( 2 ) hero . moveLeft ( 1 ) hero . moveDown ( 2 ) hero . moveLeft…" at bounding box center [568, 242] width 256 height 268
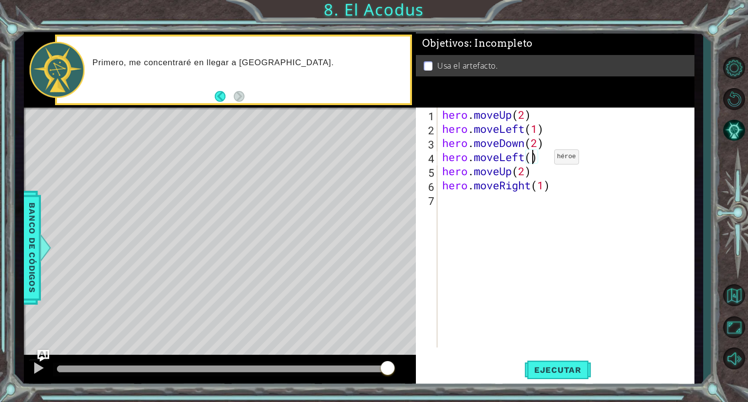
type textarea "hero.moveLeft(1)"
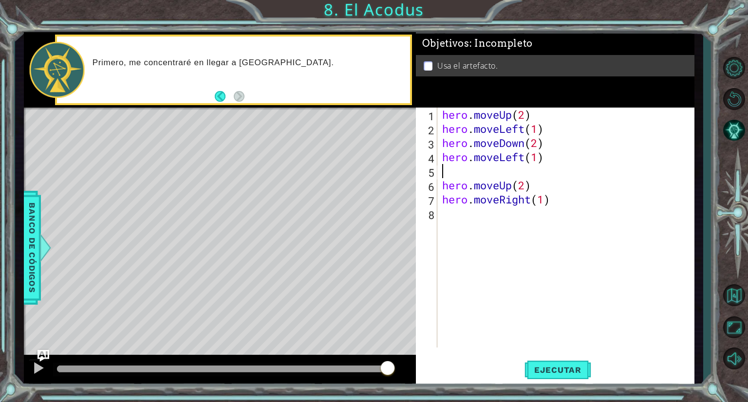
type textarea "h"
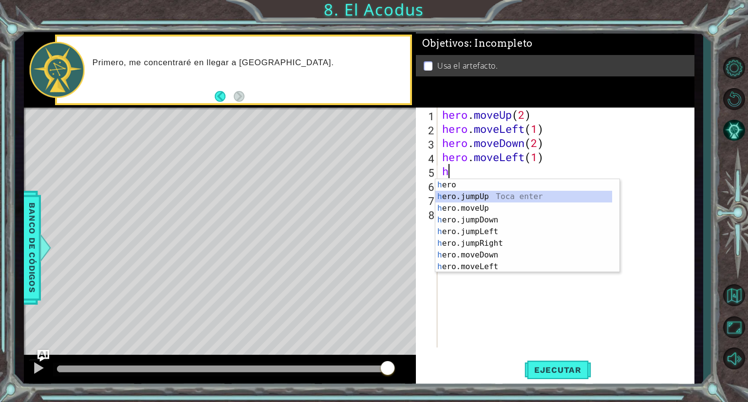
click at [530, 193] on div "h ero Toca enter h ero.jumpUp Toca enter h ero.moveUp Toca enter h ero.jumpDown…" at bounding box center [527, 237] width 184 height 117
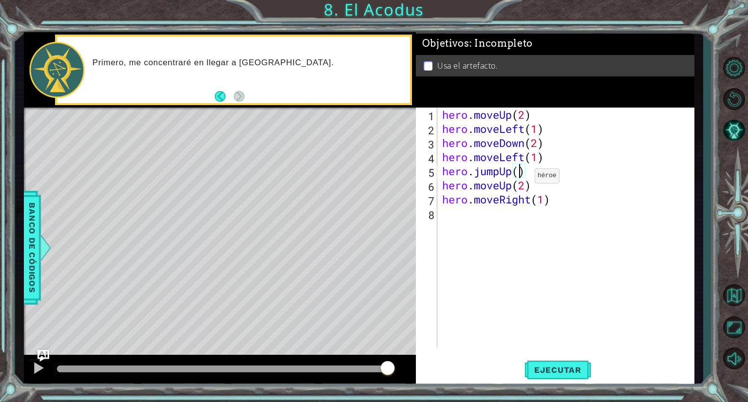
click at [520, 178] on div "hero . moveUp ( 2 ) hero . moveLeft ( 1 ) hero . moveDown ( 2 ) hero . moveLeft…" at bounding box center [568, 242] width 256 height 268
type textarea "hero.jumpUp(1)"
click at [545, 366] on span "Ejecutar" at bounding box center [558, 370] width 67 height 10
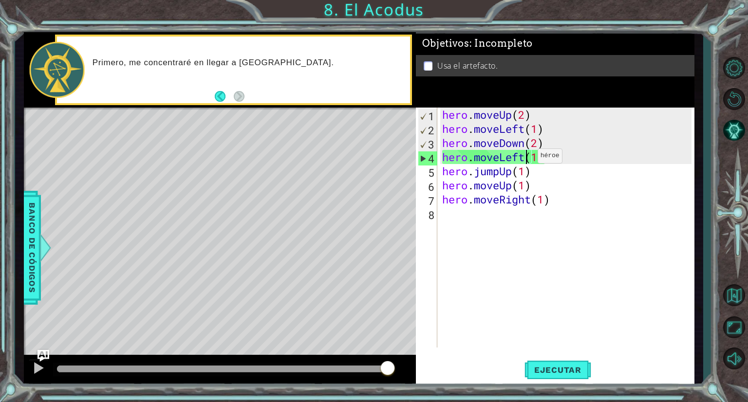
click at [523, 158] on div "hero . moveUp ( 2 ) hero . moveLeft ( 1 ) hero . moveDown ( 2 ) hero . moveLeft…" at bounding box center [568, 242] width 256 height 268
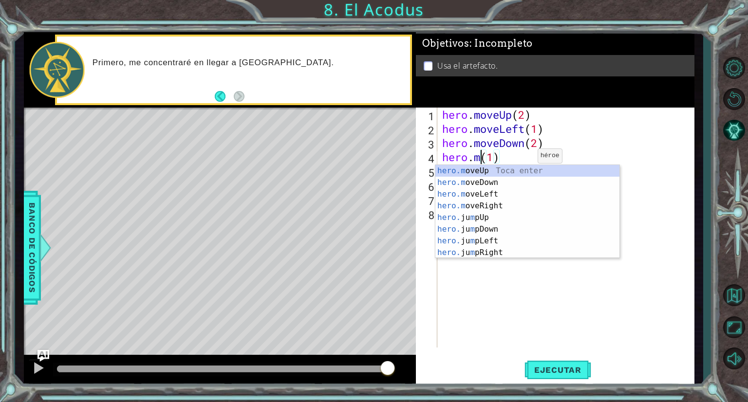
scroll to position [0, 1]
click at [520, 168] on div "hero. jumpUp Toca enter hero. jumpDown Toca enter hero. jumpLeft Toca enter her…" at bounding box center [523, 223] width 177 height 117
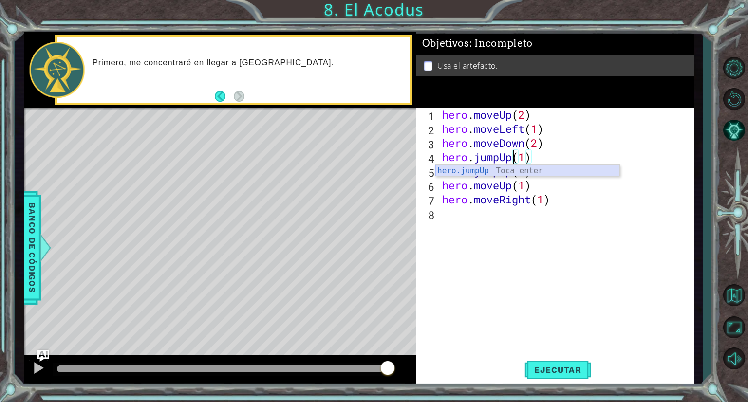
click at [546, 175] on div "hero.jumpUp Toca enter" at bounding box center [527, 182] width 184 height 35
click at [541, 181] on div "hero . moveUp ( 2 ) hero . moveLeft ( 1 ) hero . moveDown ( 2 ) hero . jumpUp (…" at bounding box center [568, 242] width 256 height 268
click at [539, 177] on div "hero . moveUp ( 2 ) hero . moveLeft ( 1 ) hero . moveDown ( 2 ) hero . jumpUp (…" at bounding box center [568, 242] width 256 height 268
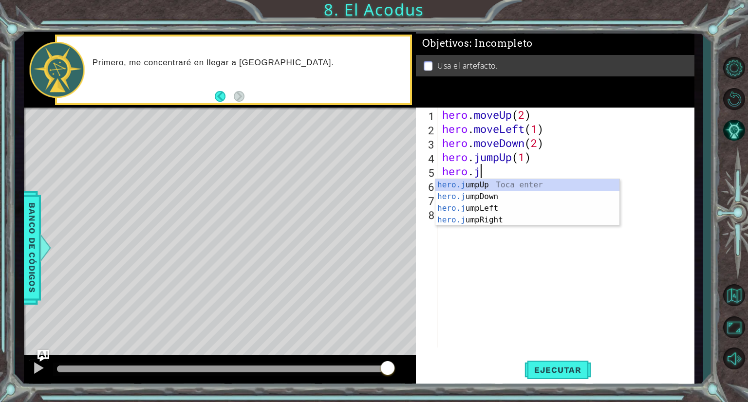
scroll to position [0, 0]
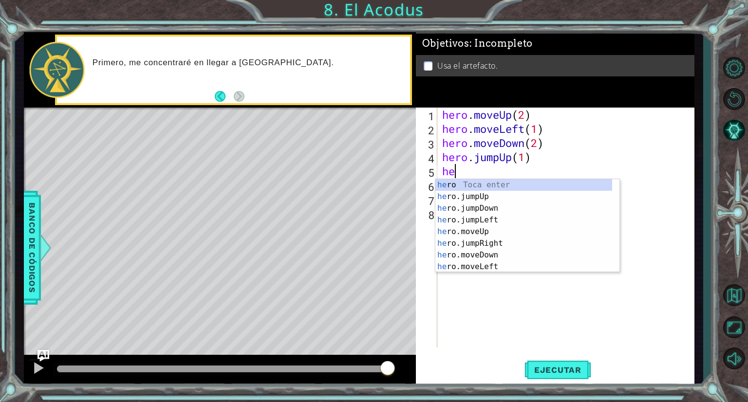
type textarea "h"
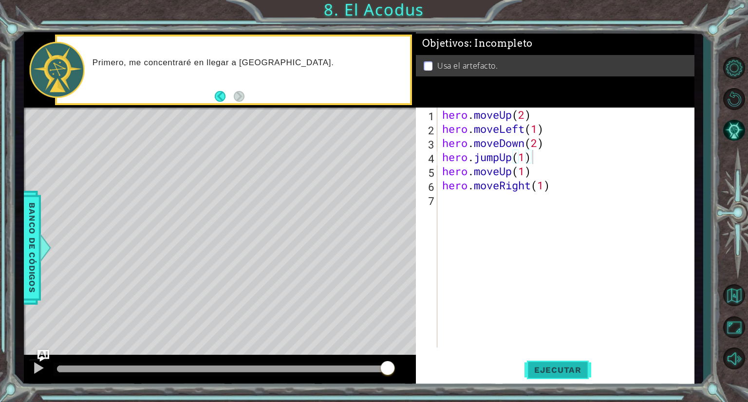
click at [577, 357] on button "Ejecutar" at bounding box center [558, 371] width 67 height 28
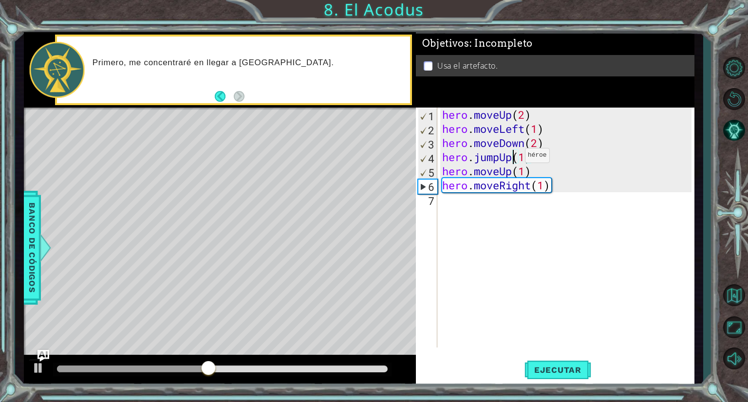
click at [511, 158] on div "hero . moveUp ( 2 ) hero . moveLeft ( 1 ) hero . moveDown ( 2 ) hero . jumpUp (…" at bounding box center [568, 242] width 256 height 268
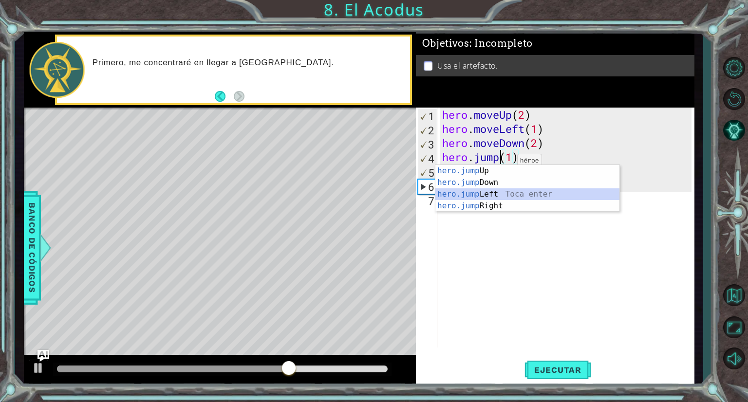
click at [493, 189] on div "hero.jump Up Toca enter hero.jump Down Toca enter hero.jump Left Toca enter her…" at bounding box center [527, 200] width 184 height 70
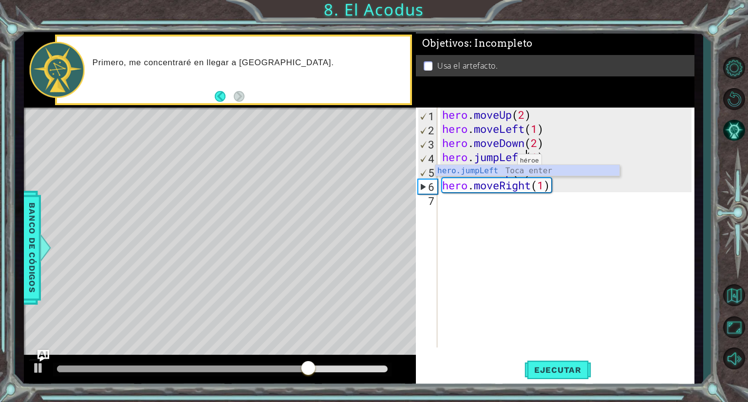
type textarea "hero.jumpLeft(1)"
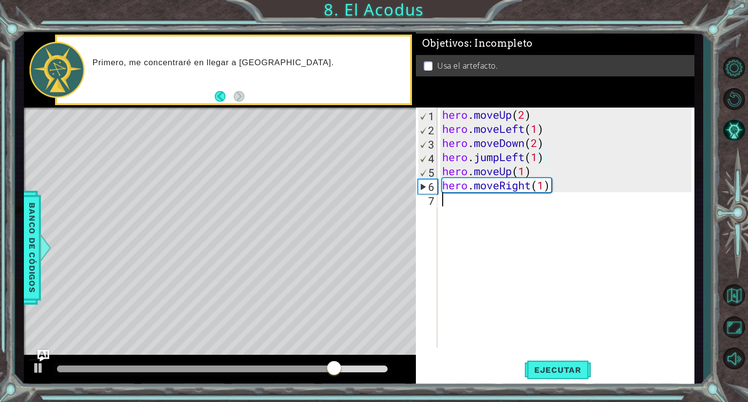
click at [569, 199] on div "hero . moveUp ( 2 ) hero . moveLeft ( 1 ) hero . moveDown ( 2 ) hero . jumpLeft…" at bounding box center [568, 242] width 256 height 268
click at [574, 371] on span "Ejecutar" at bounding box center [558, 370] width 67 height 10
click at [522, 174] on div "hero . moveUp ( 2 ) hero . moveLeft ( 1 ) hero . moveDown ( 2 ) hero . jumpLeft…" at bounding box center [568, 242] width 256 height 268
click at [524, 172] on div "hero . moveUp ( 2 ) hero . moveLeft ( 1 ) hero . moveDown ( 2 ) hero . jumpLeft…" at bounding box center [568, 242] width 256 height 268
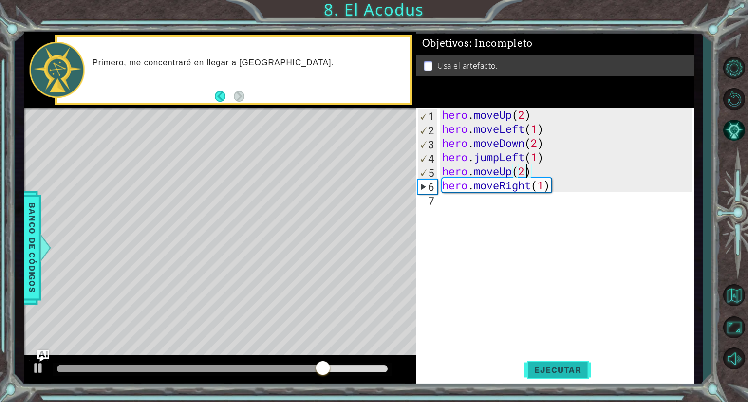
type textarea "hero.moveUp(2)"
click at [574, 368] on span "Ejecutar" at bounding box center [558, 370] width 67 height 10
click at [602, 236] on div "hero . moveUp ( 2 ) hero . moveLeft ( 1 ) hero . moveDown ( 2 ) hero . jumpLeft…" at bounding box center [568, 242] width 256 height 268
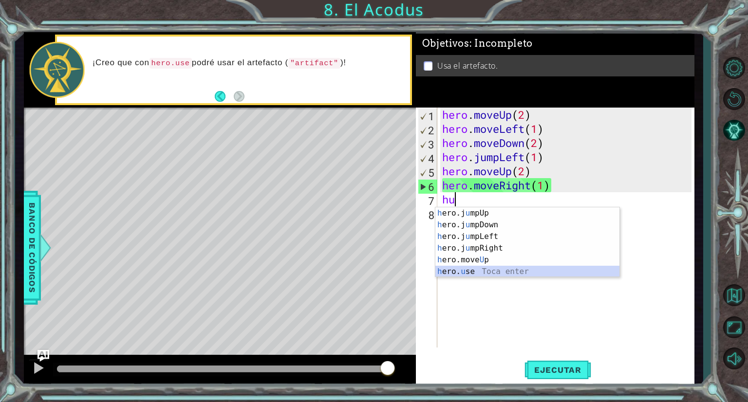
click at [484, 275] on div "h ero.j u mpUp Toca enter h ero.j u mpDown Toca enter h ero.j u mpLeft Toca ent…" at bounding box center [527, 255] width 184 height 94
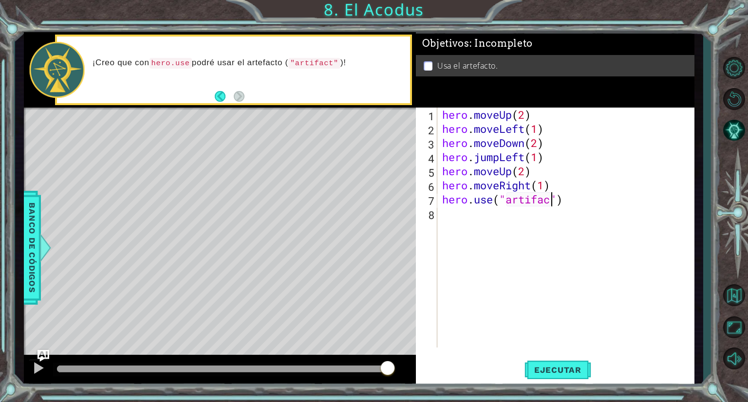
scroll to position [0, 5]
type textarea "hero.use("artifact")"
click at [567, 376] on button "Ejecutar" at bounding box center [558, 371] width 67 height 28
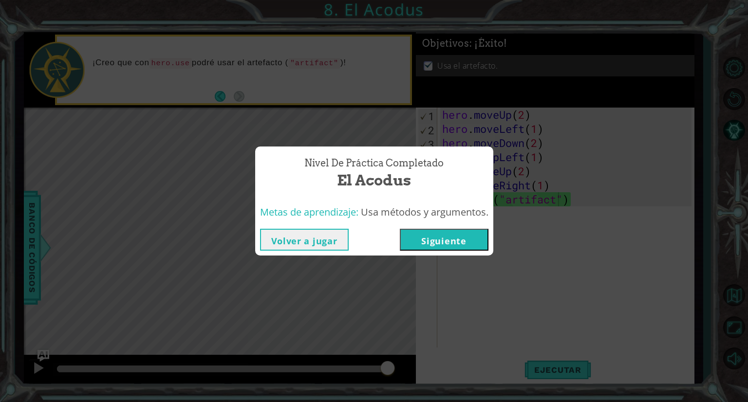
click at [475, 244] on button "Siguiente" at bounding box center [444, 240] width 89 height 22
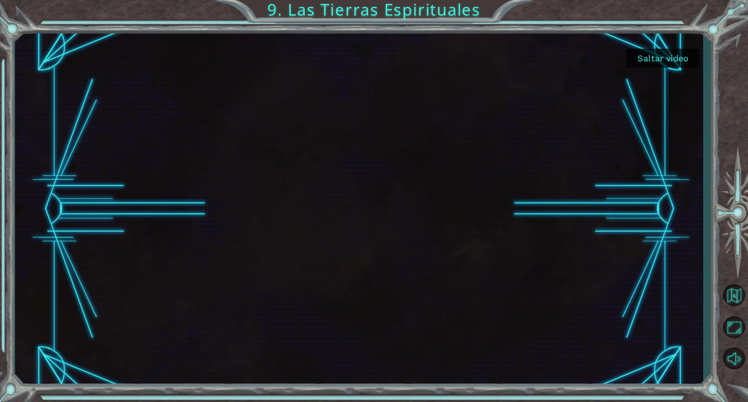
click at [643, 53] on button "Saltar video" at bounding box center [662, 58] width 73 height 19
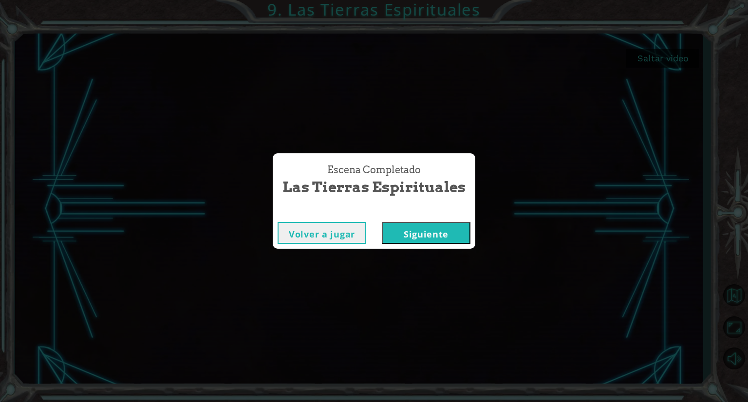
click at [448, 241] on button "Siguiente" at bounding box center [426, 233] width 89 height 22
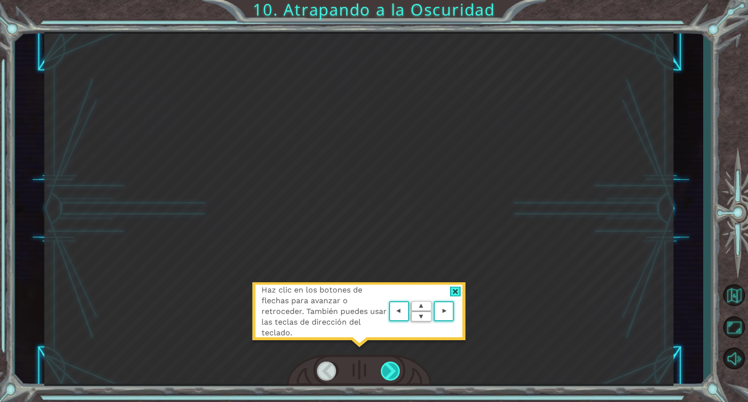
click at [393, 367] on div at bounding box center [391, 371] width 20 height 19
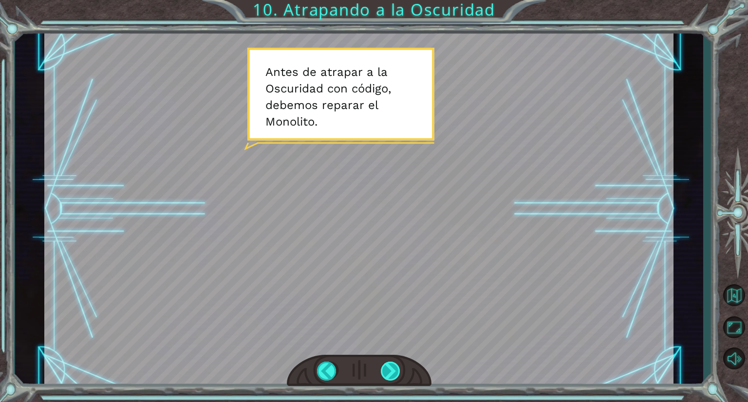
click at [393, 367] on div at bounding box center [391, 371] width 20 height 19
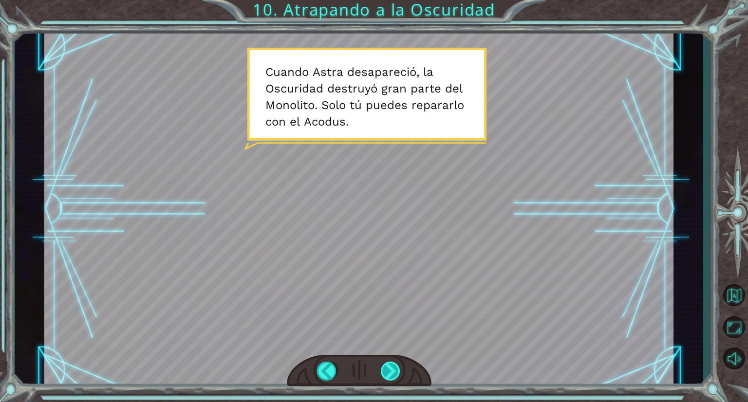
click at [393, 367] on div at bounding box center [391, 371] width 20 height 19
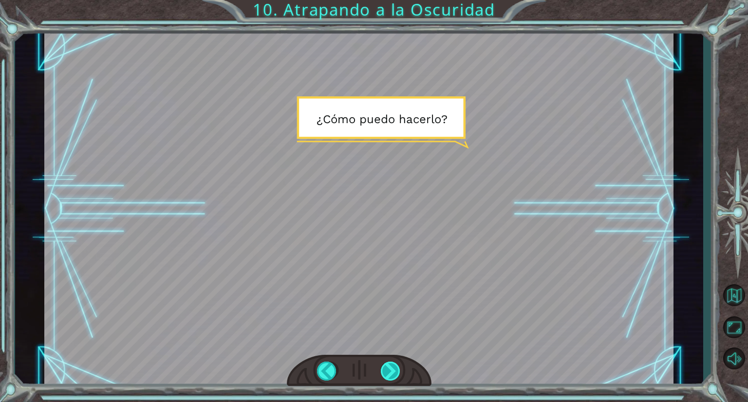
click at [393, 367] on div at bounding box center [391, 371] width 20 height 19
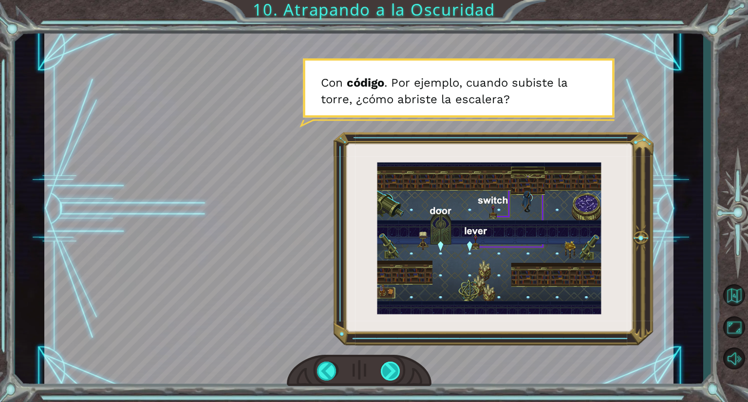
click at [393, 367] on div at bounding box center [391, 371] width 20 height 19
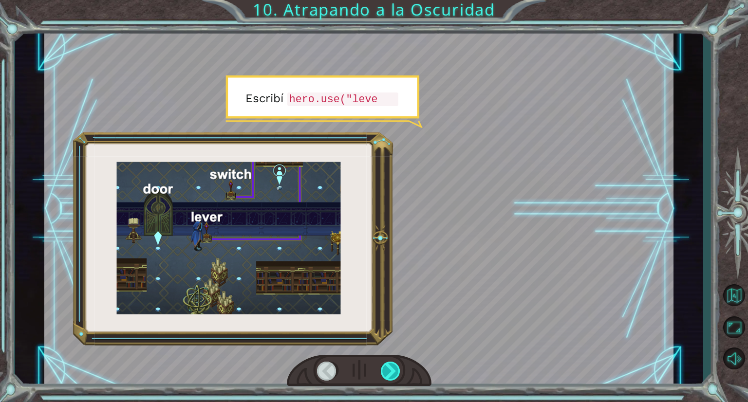
click at [393, 367] on div at bounding box center [391, 371] width 20 height 19
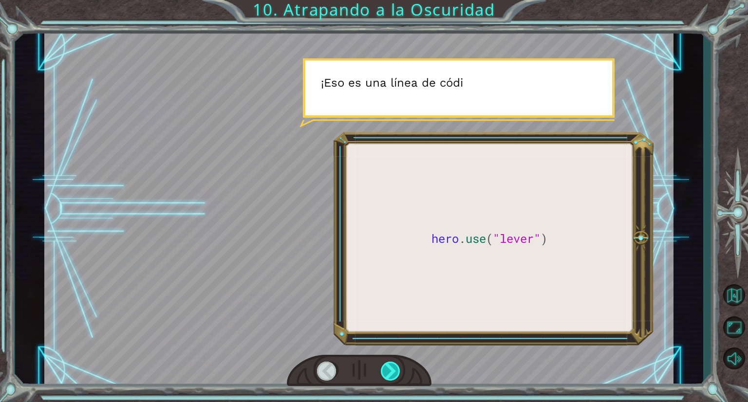
click at [393, 367] on div at bounding box center [391, 371] width 20 height 19
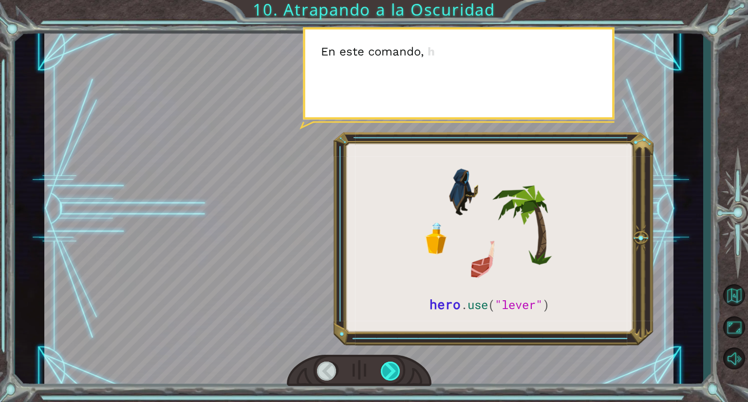
click at [393, 367] on div at bounding box center [391, 371] width 20 height 19
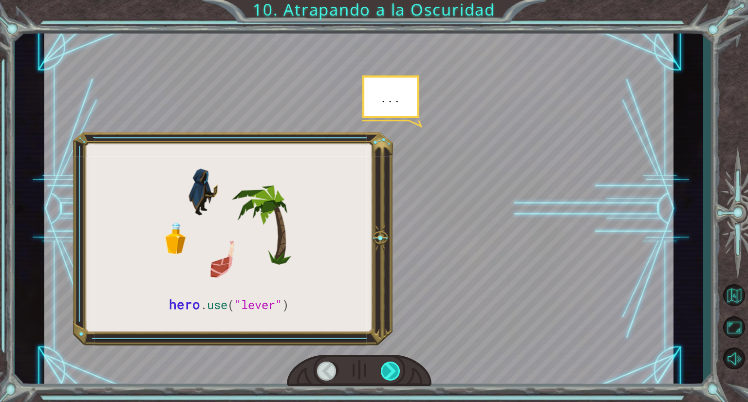
click at [393, 367] on div at bounding box center [391, 371] width 20 height 19
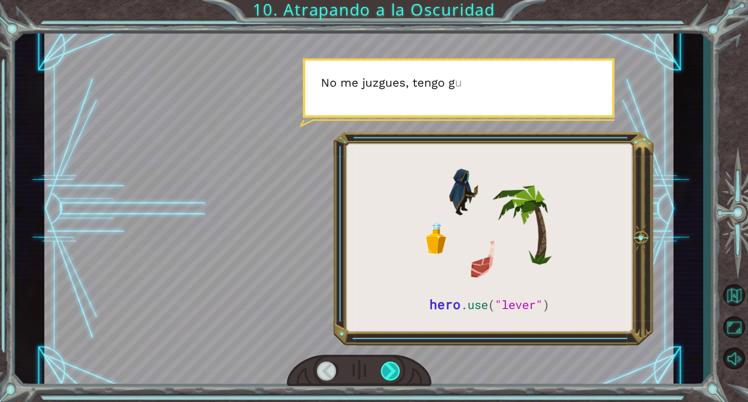
click at [393, 367] on div at bounding box center [391, 371] width 20 height 19
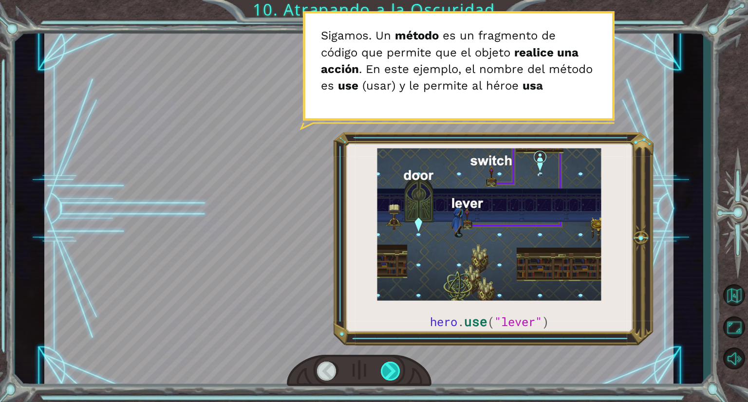
click at [393, 367] on div at bounding box center [391, 371] width 20 height 19
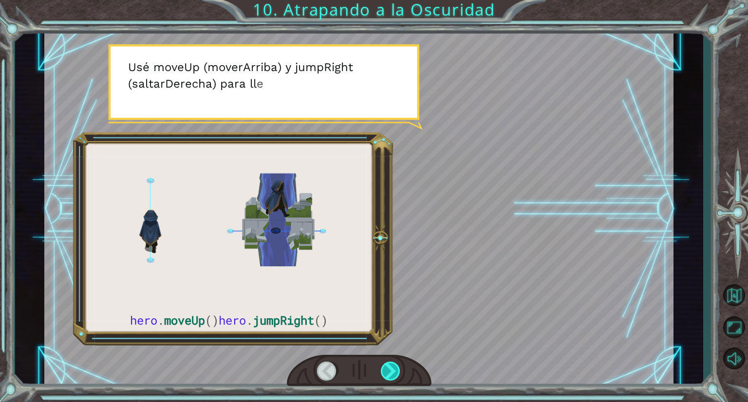
click at [393, 367] on div at bounding box center [391, 371] width 20 height 19
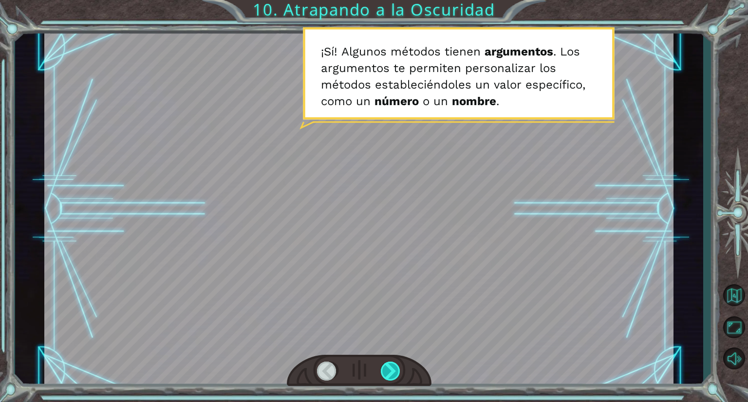
click at [393, 367] on div at bounding box center [391, 371] width 20 height 19
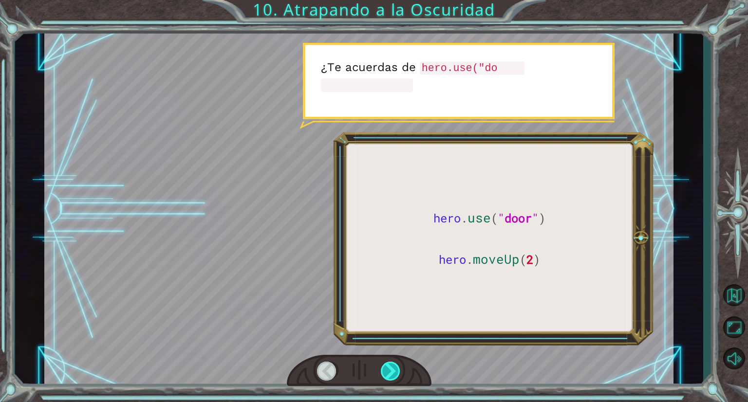
click at [393, 367] on div at bounding box center [391, 371] width 20 height 19
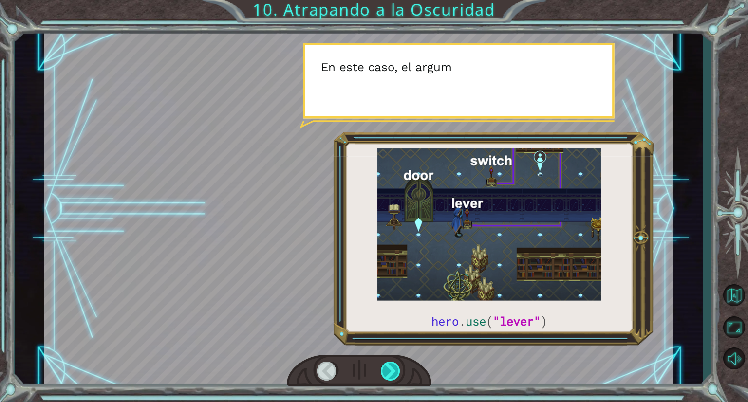
click at [393, 367] on div at bounding box center [391, 371] width 20 height 19
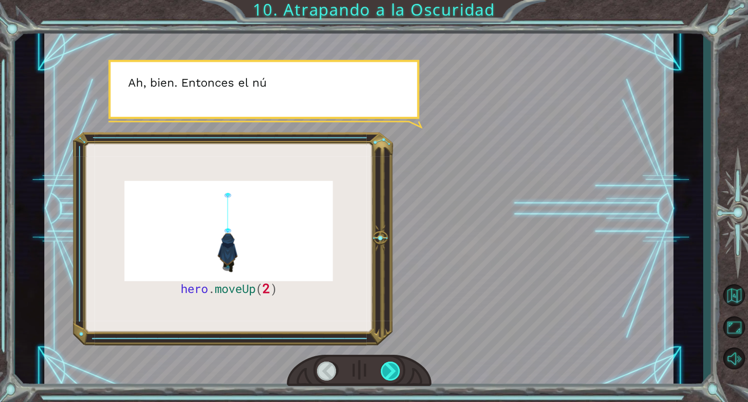
click at [393, 367] on div at bounding box center [391, 371] width 20 height 19
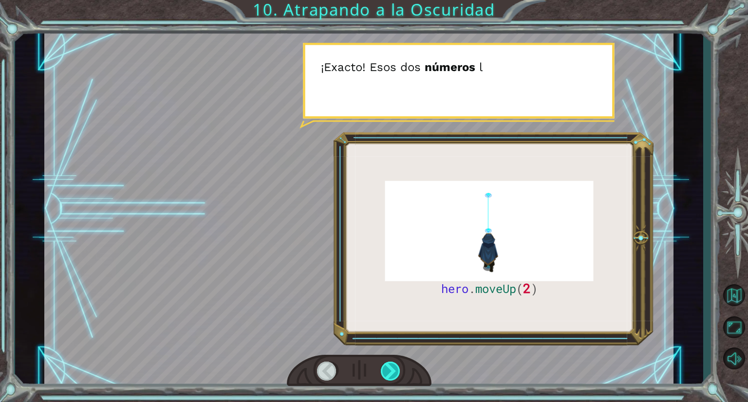
click at [393, 367] on div at bounding box center [391, 371] width 20 height 19
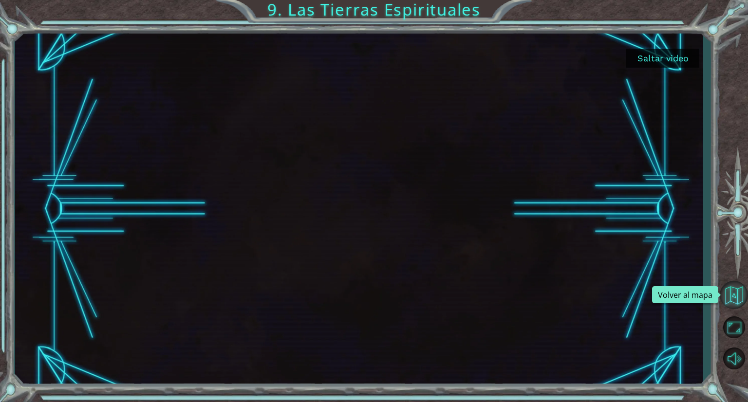
click at [734, 301] on button "Volver al mapa" at bounding box center [734, 295] width 28 height 28
